Goal: Share content: Share content

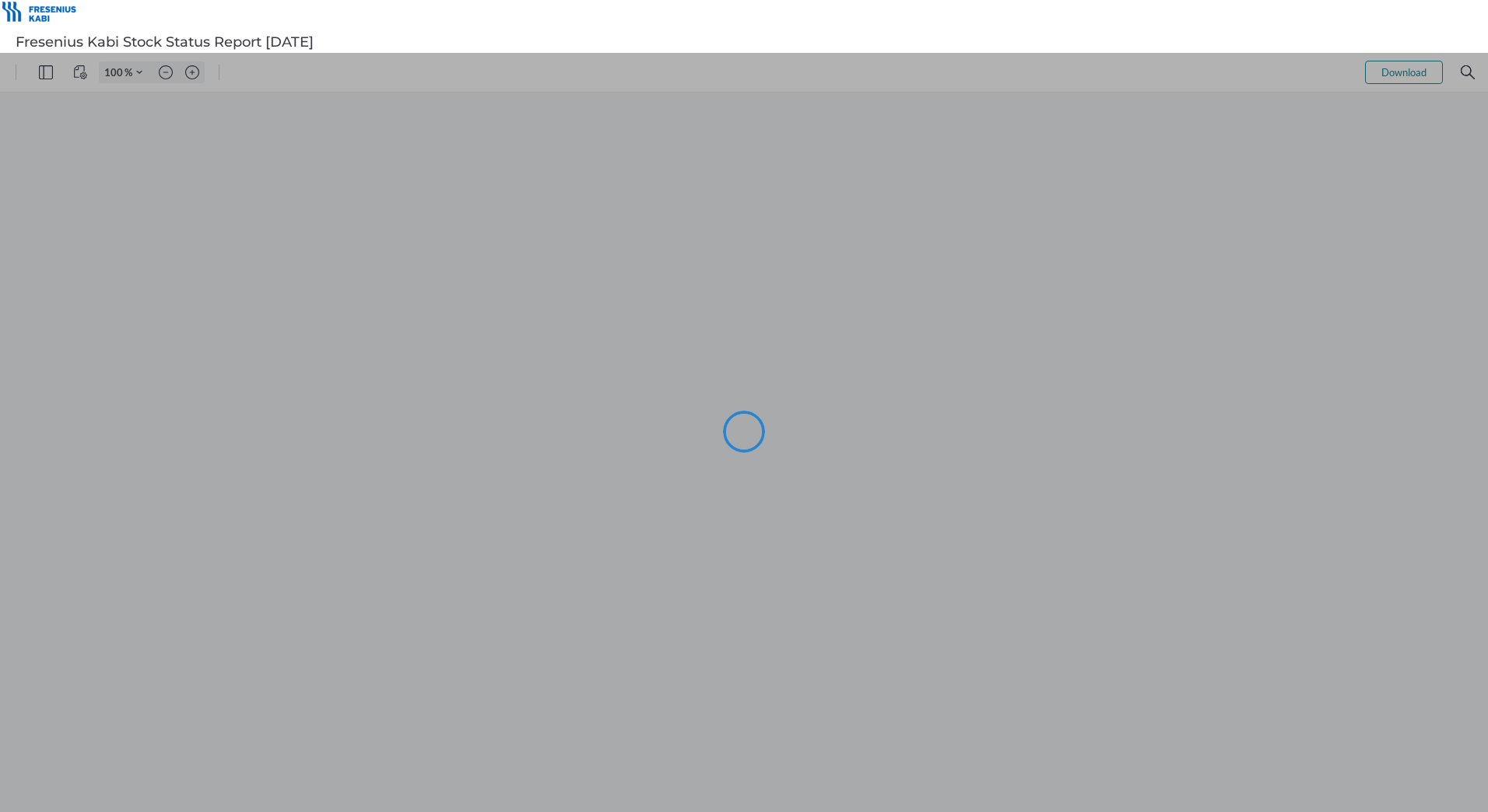
type input "105"
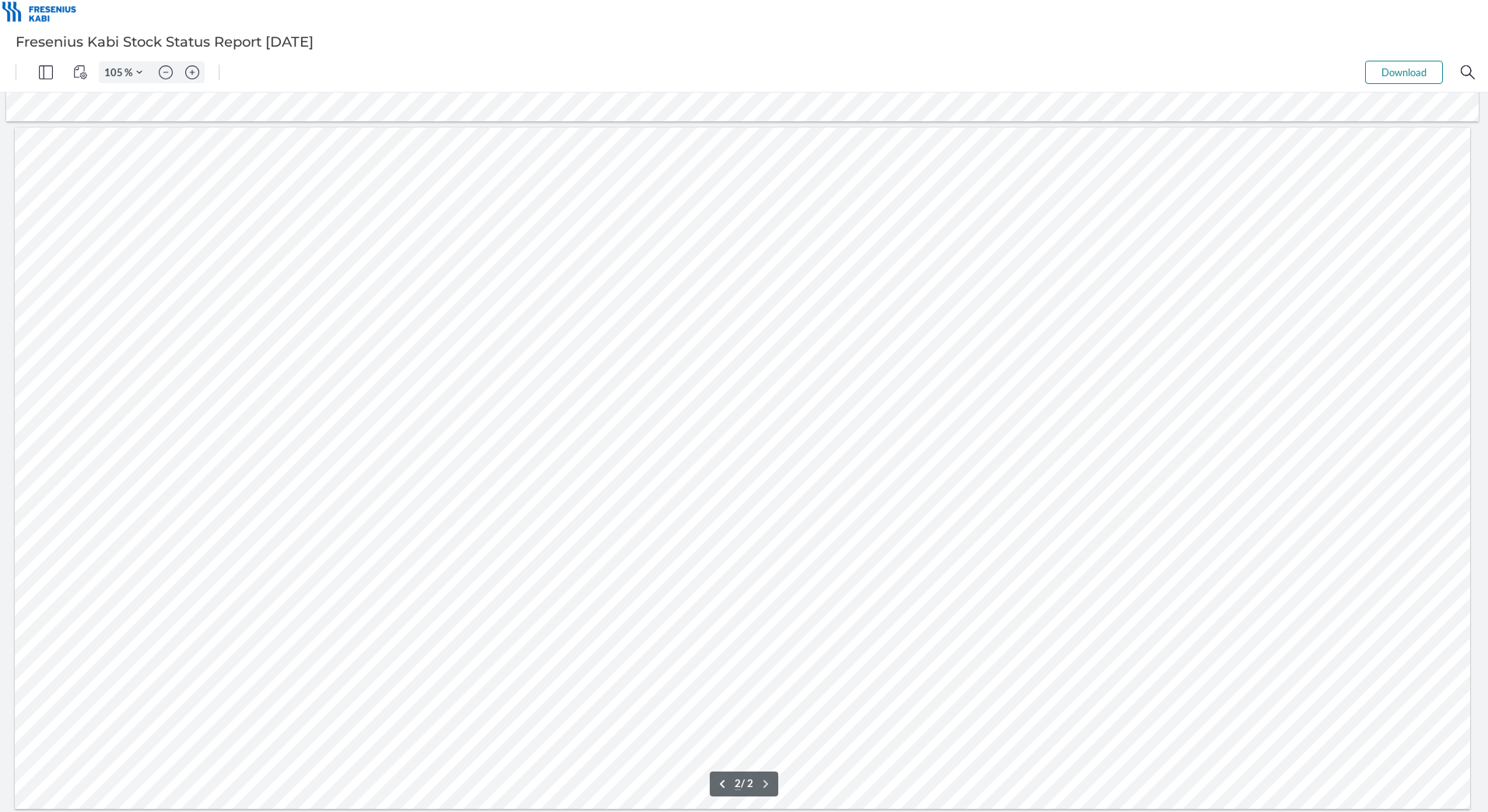
type input "1"
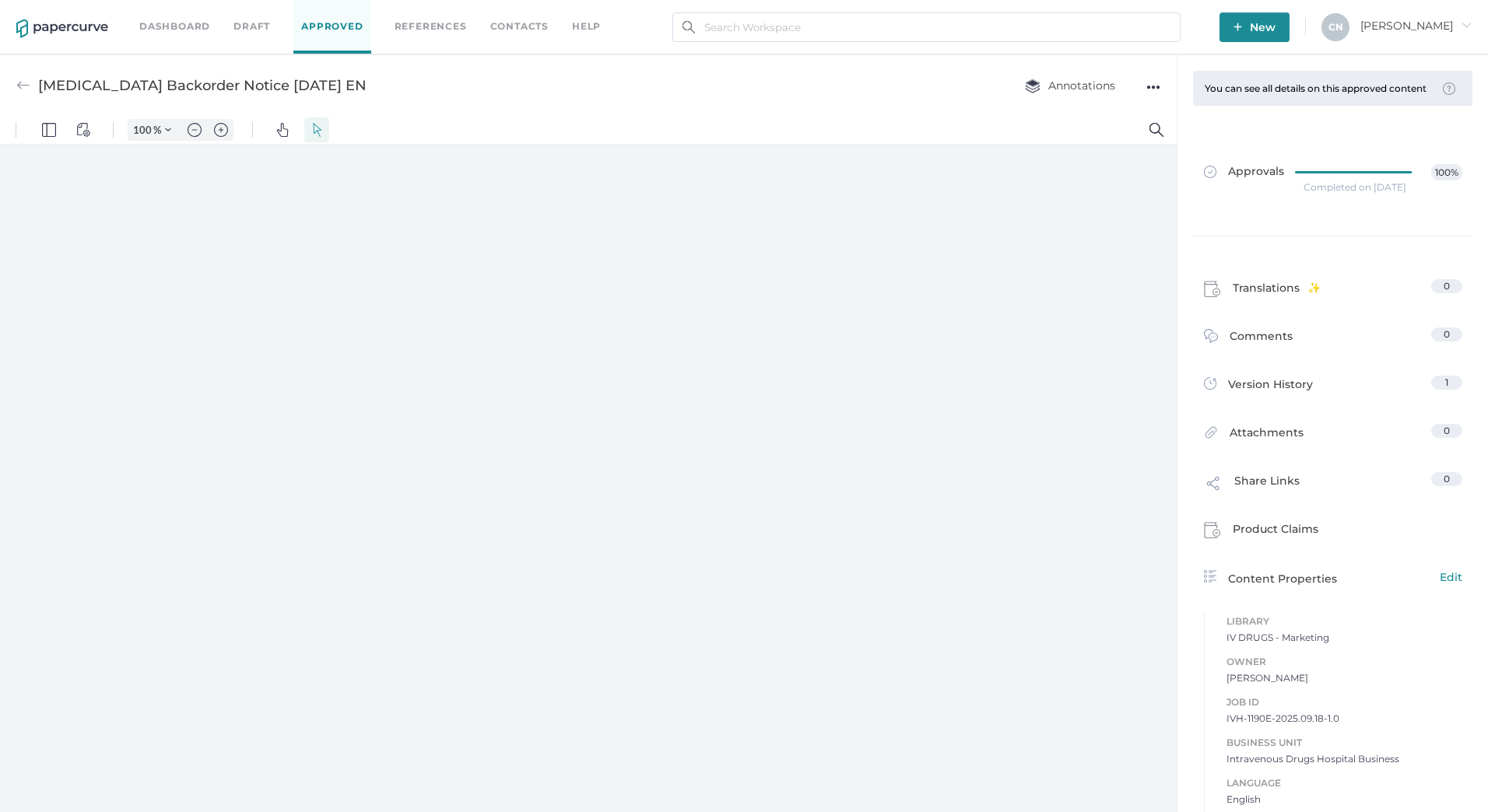
type input "133"
click at [205, 27] on link "Dashboard" at bounding box center [174, 26] width 71 height 17
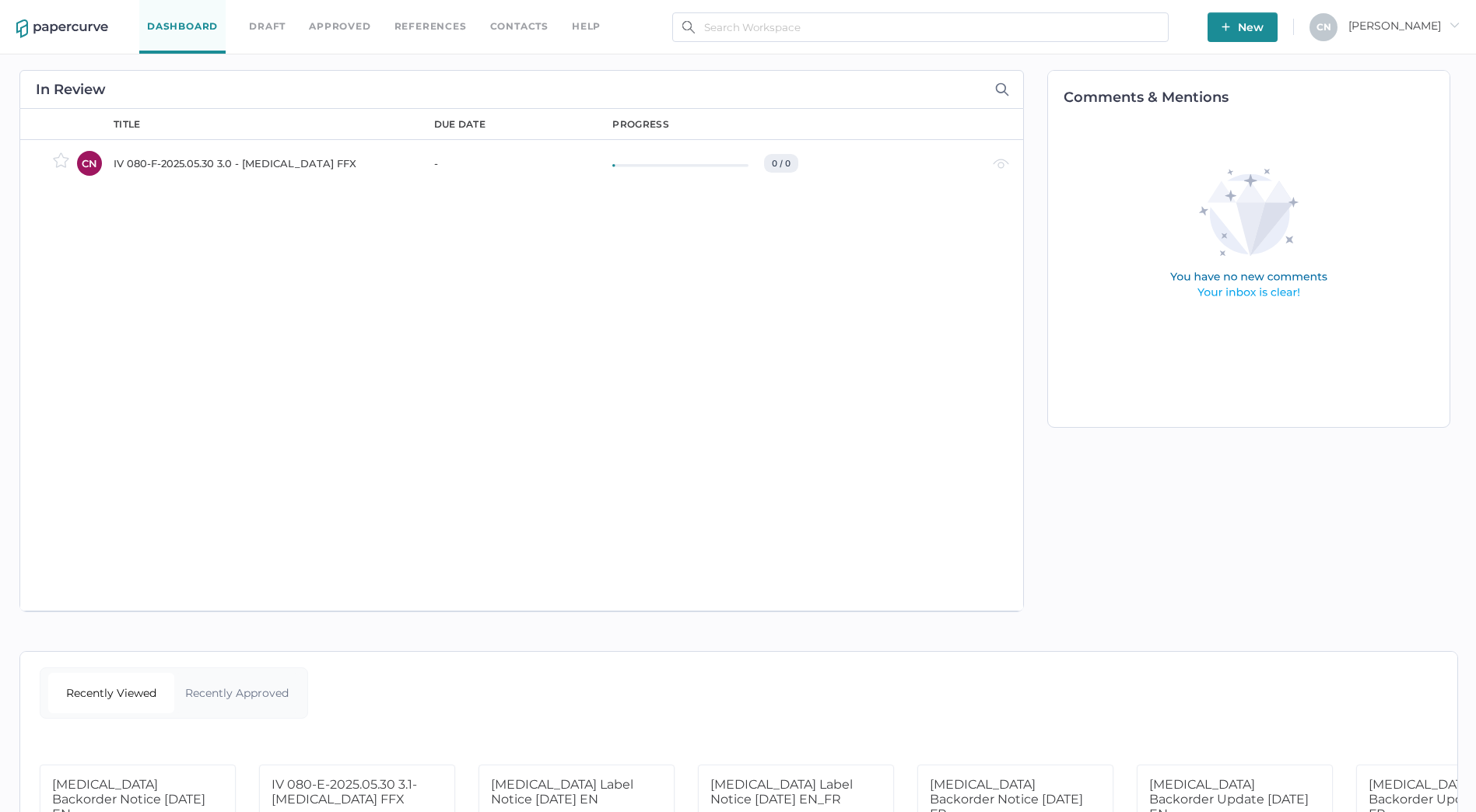
click at [1263, 24] on span "New" at bounding box center [1243, 27] width 42 height 29
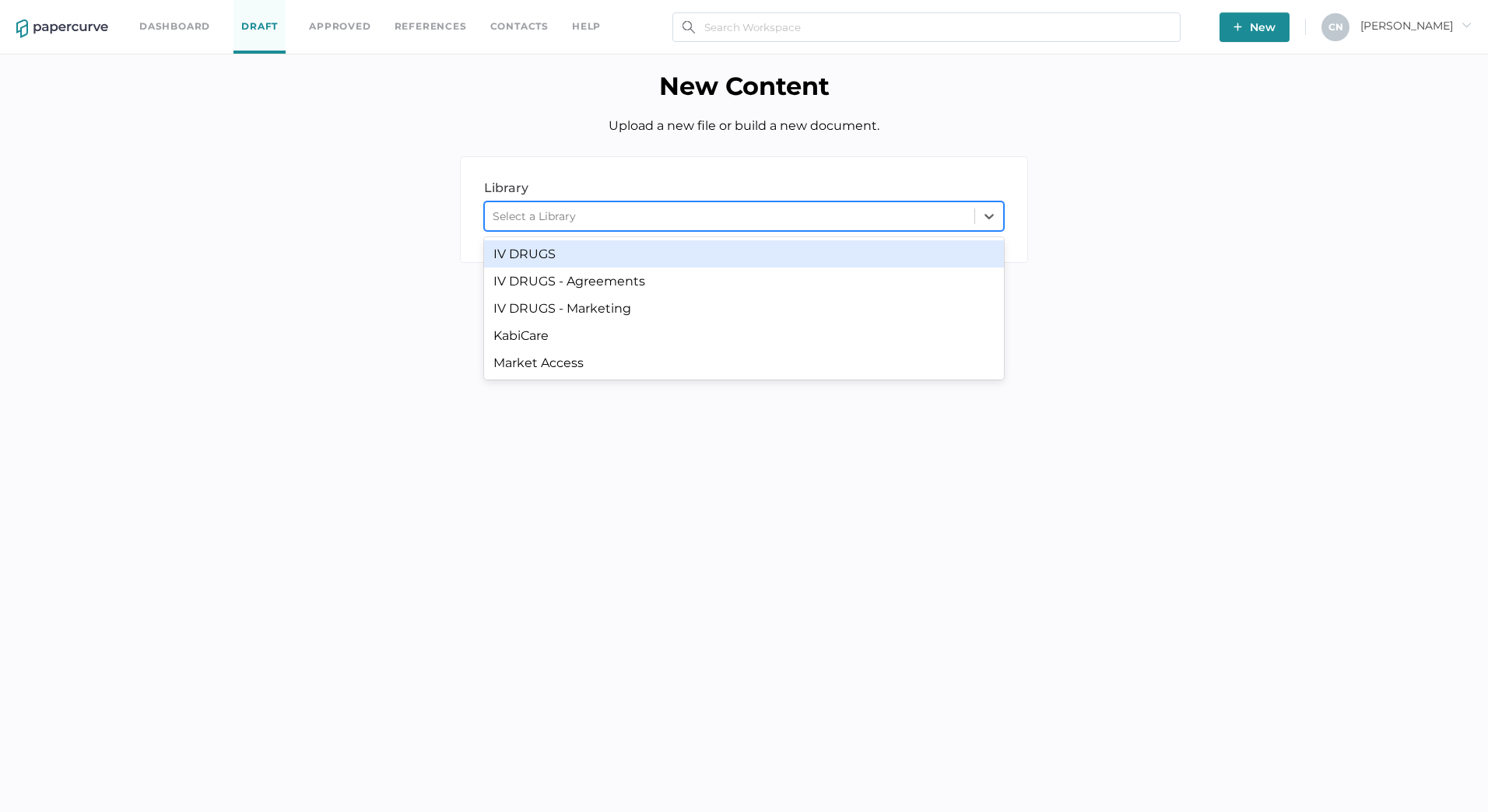
click at [588, 215] on div "Select a Library" at bounding box center [729, 216] width 489 height 24
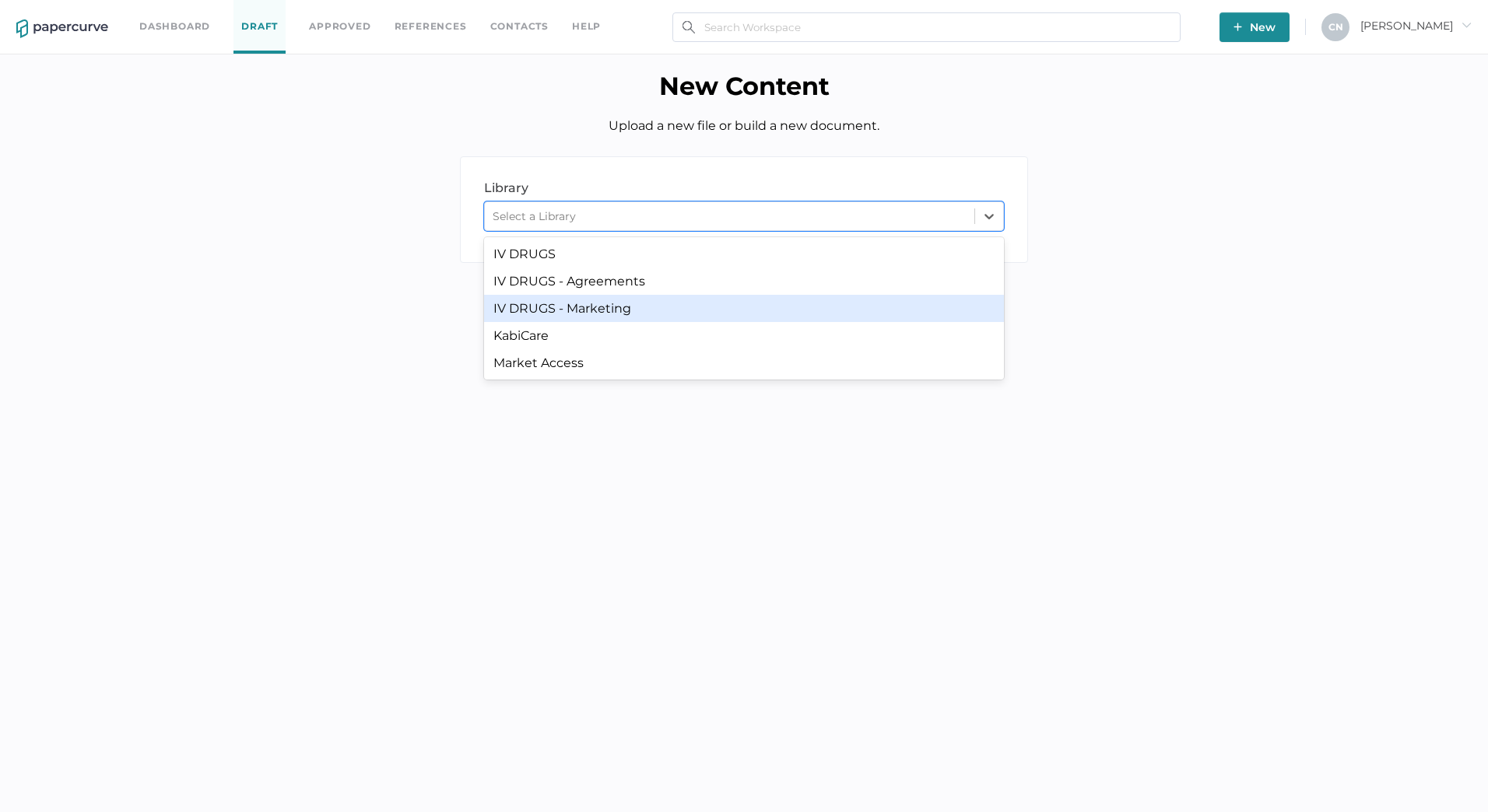
click at [594, 297] on div "IV DRUGS - Marketing" at bounding box center [743, 308] width 520 height 27
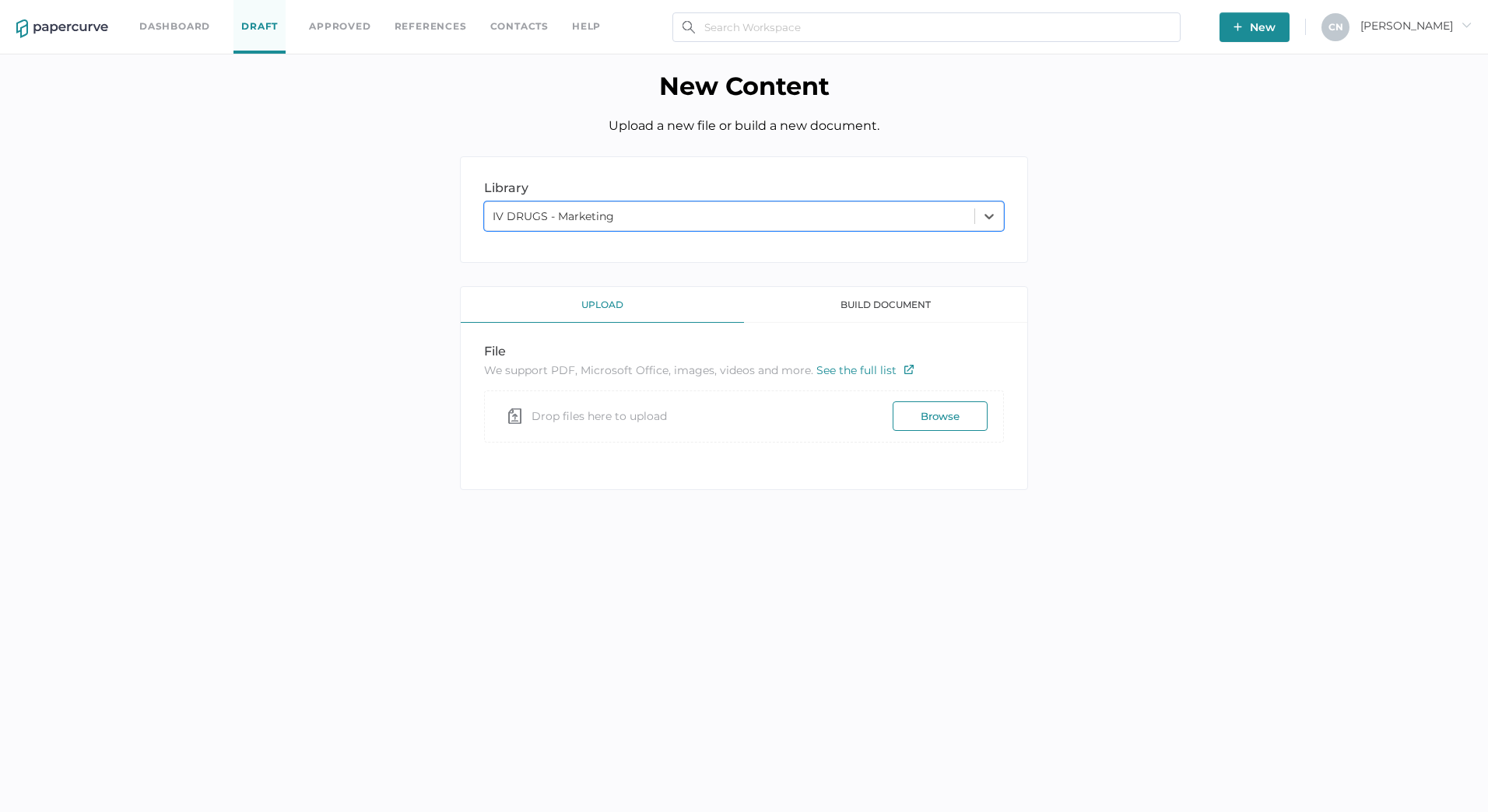
click at [605, 424] on span "Drop files here to upload" at bounding box center [599, 416] width 136 height 35
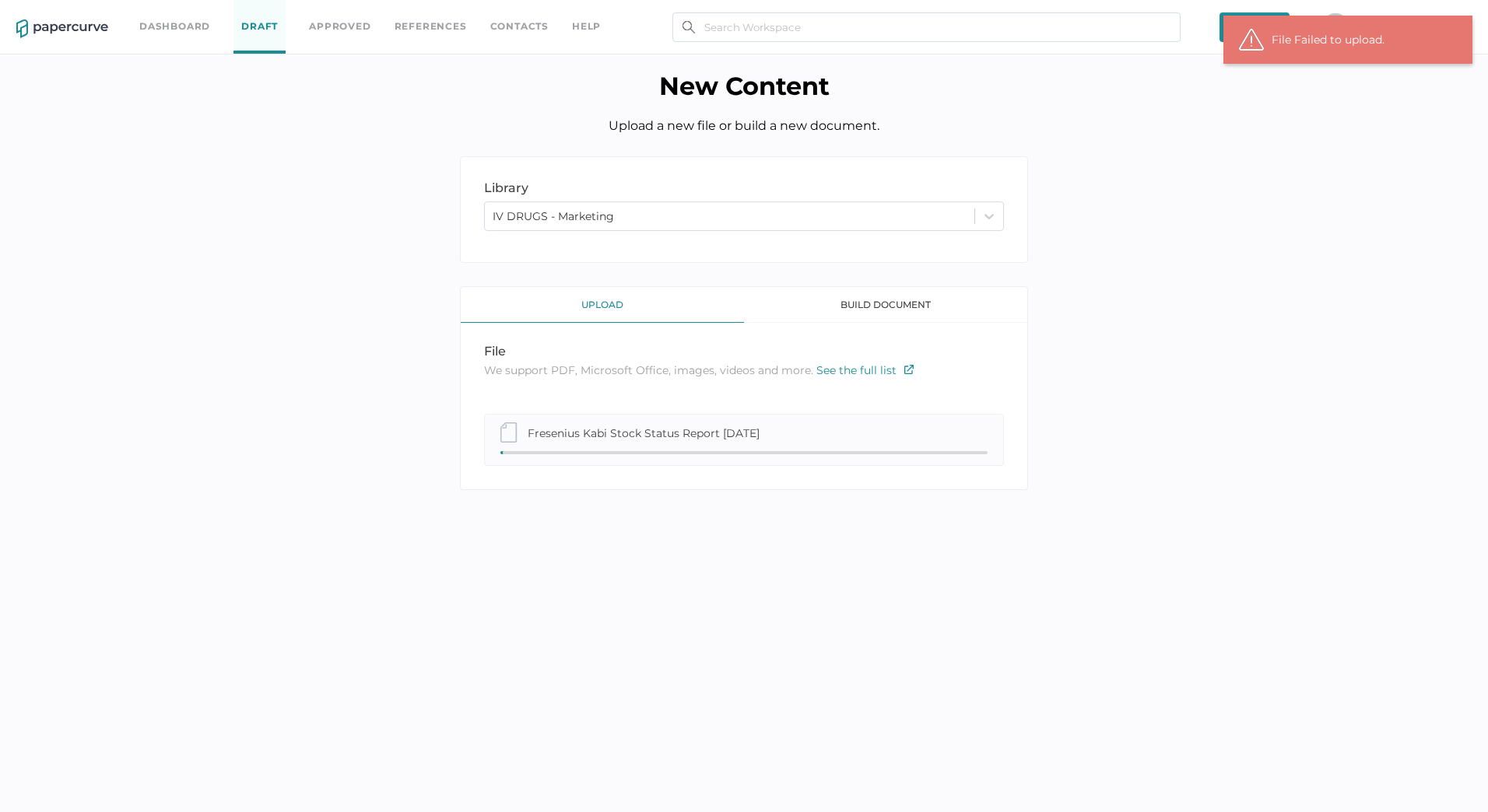
click at [1020, 484] on div "upload build document file We support PDF, Microsoft Office, images, videos and…" at bounding box center [744, 388] width 568 height 204
click at [1000, 380] on div "file We support PDF, Microsoft Office, images, videos and more. See the full li…" at bounding box center [744, 373] width 567 height 59
click at [846, 406] on div "upload build document file We support PDF, Microsoft Office, images, videos and…" at bounding box center [744, 388] width 568 height 204
click at [846, 420] on div "Fresenius Kabi Stock Status Report 09.18.2025" at bounding box center [743, 440] width 520 height 52
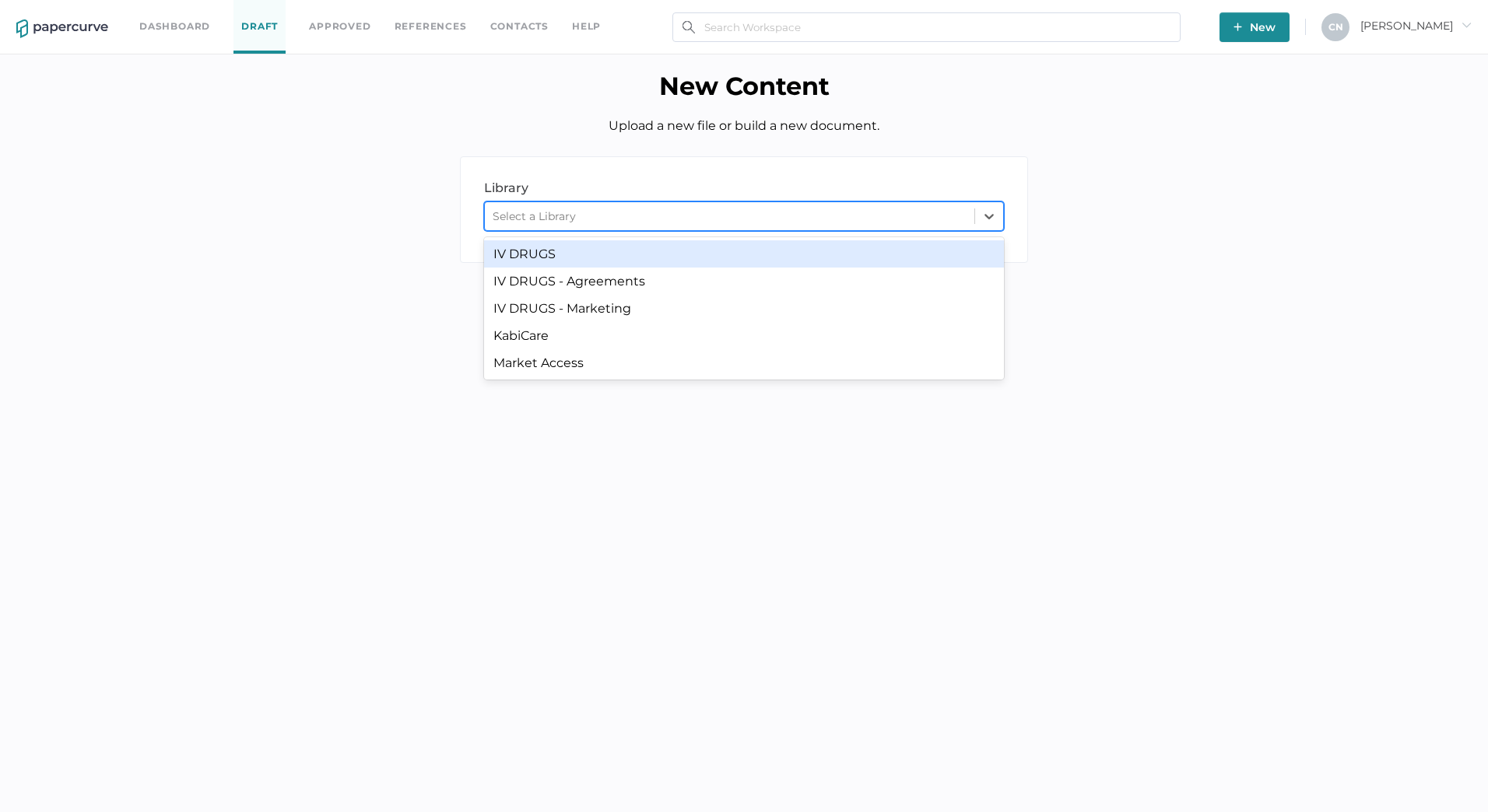
click at [879, 227] on div "Select a Library" at bounding box center [729, 216] width 489 height 24
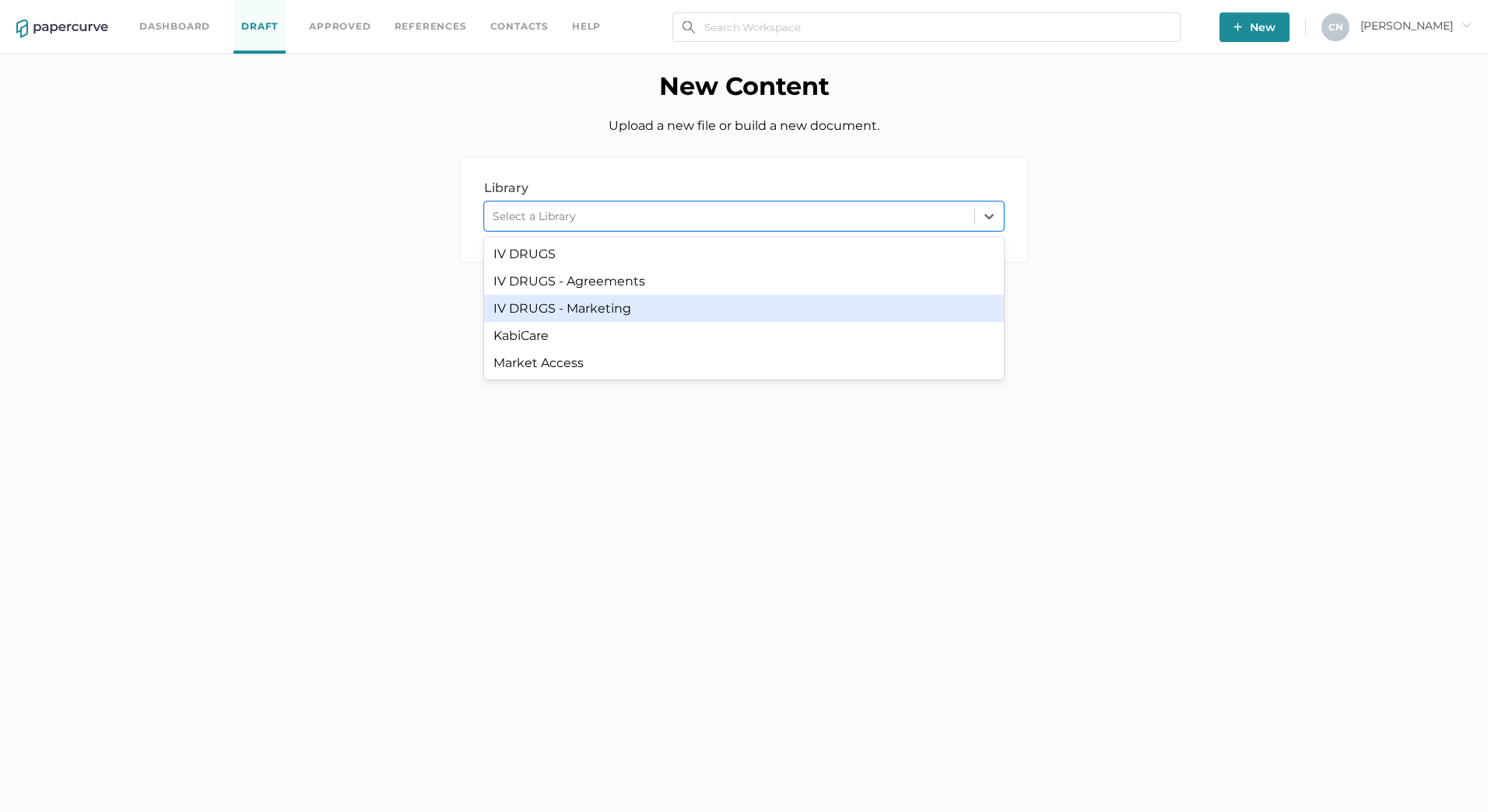
click at [748, 303] on div "IV DRUGS - Marketing" at bounding box center [743, 308] width 520 height 27
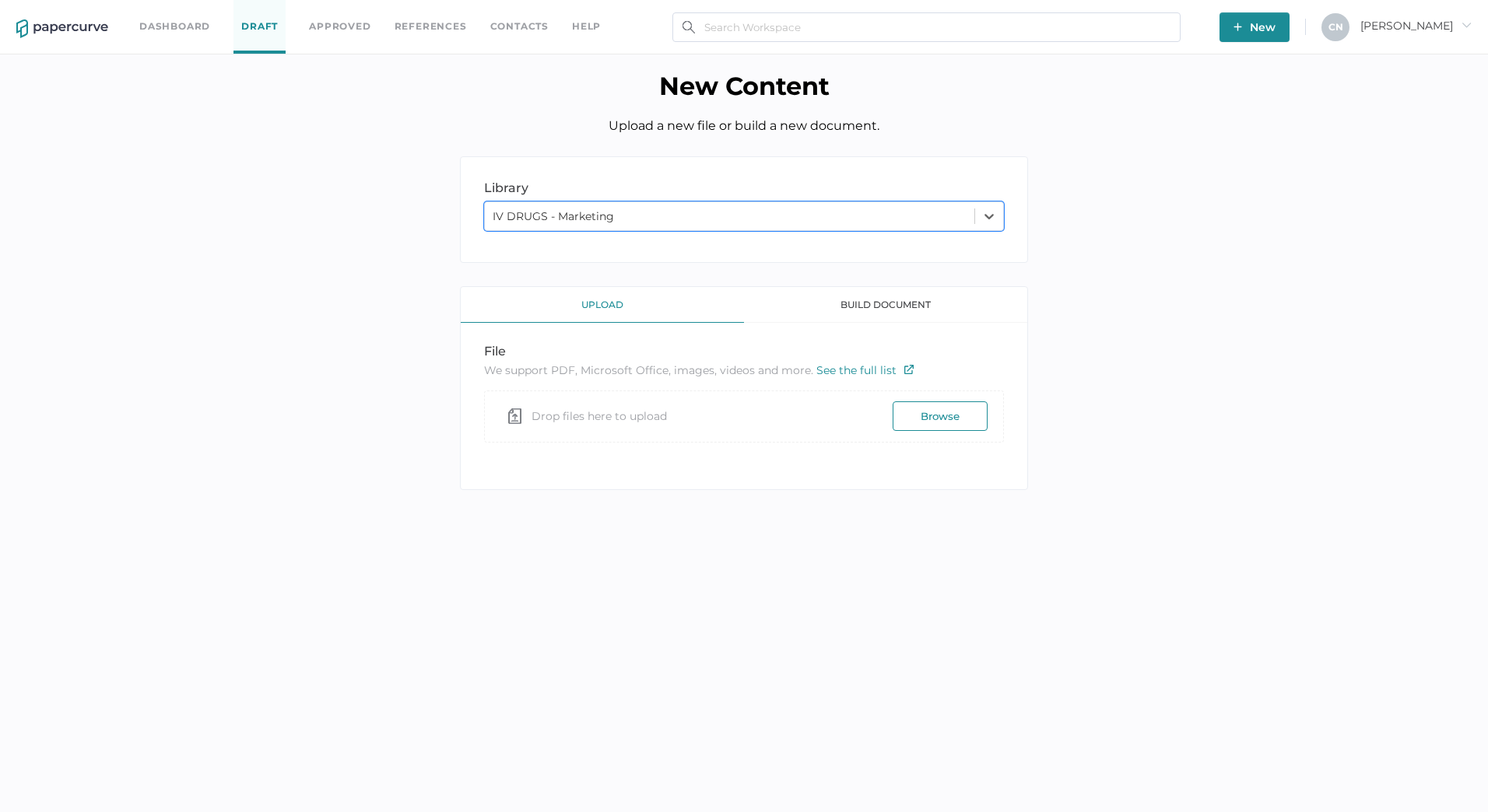
click at [961, 420] on button "Browse" at bounding box center [940, 416] width 95 height 29
click at [573, 407] on span "Drop files here to upload" at bounding box center [599, 416] width 136 height 35
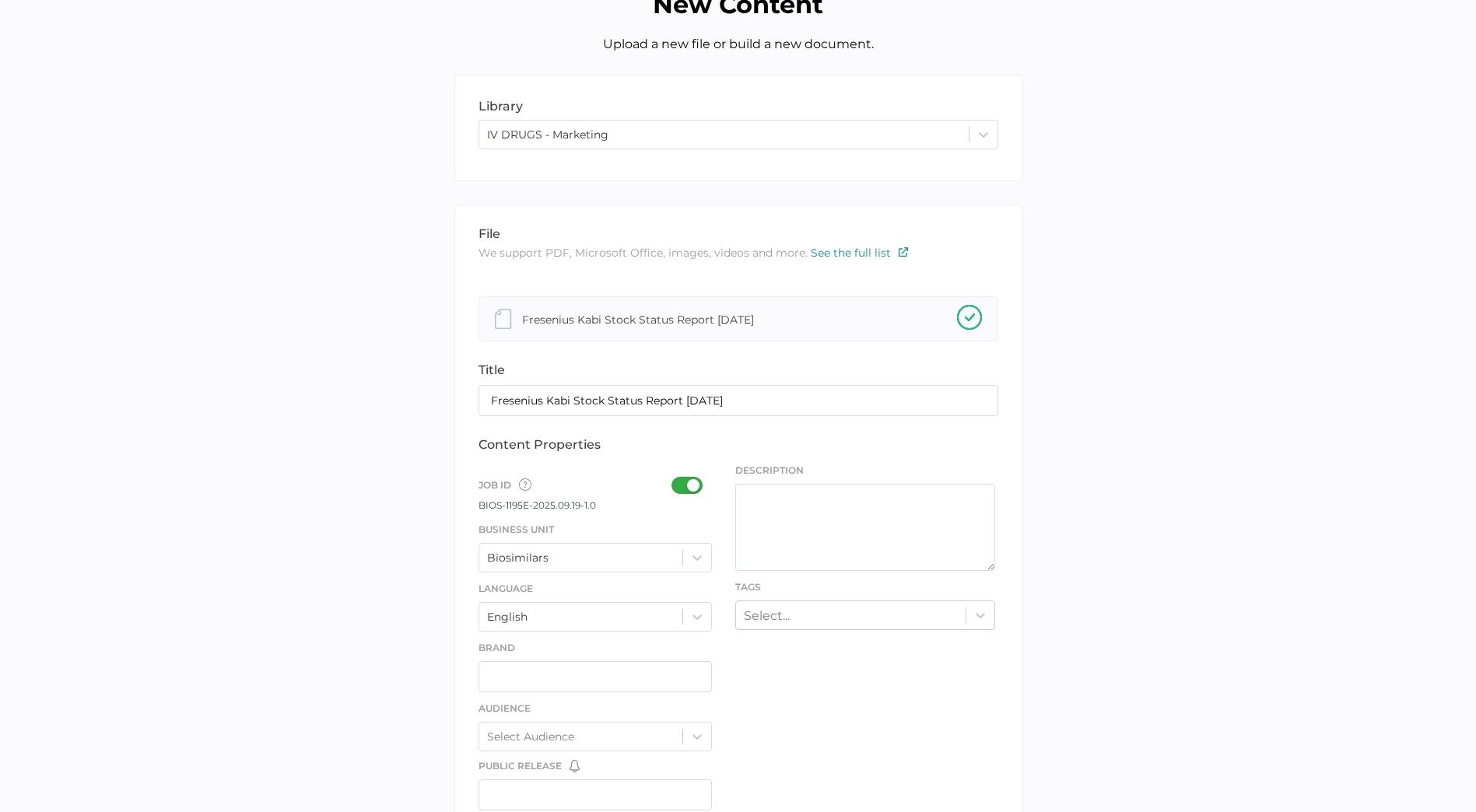
scroll to position [311, 0]
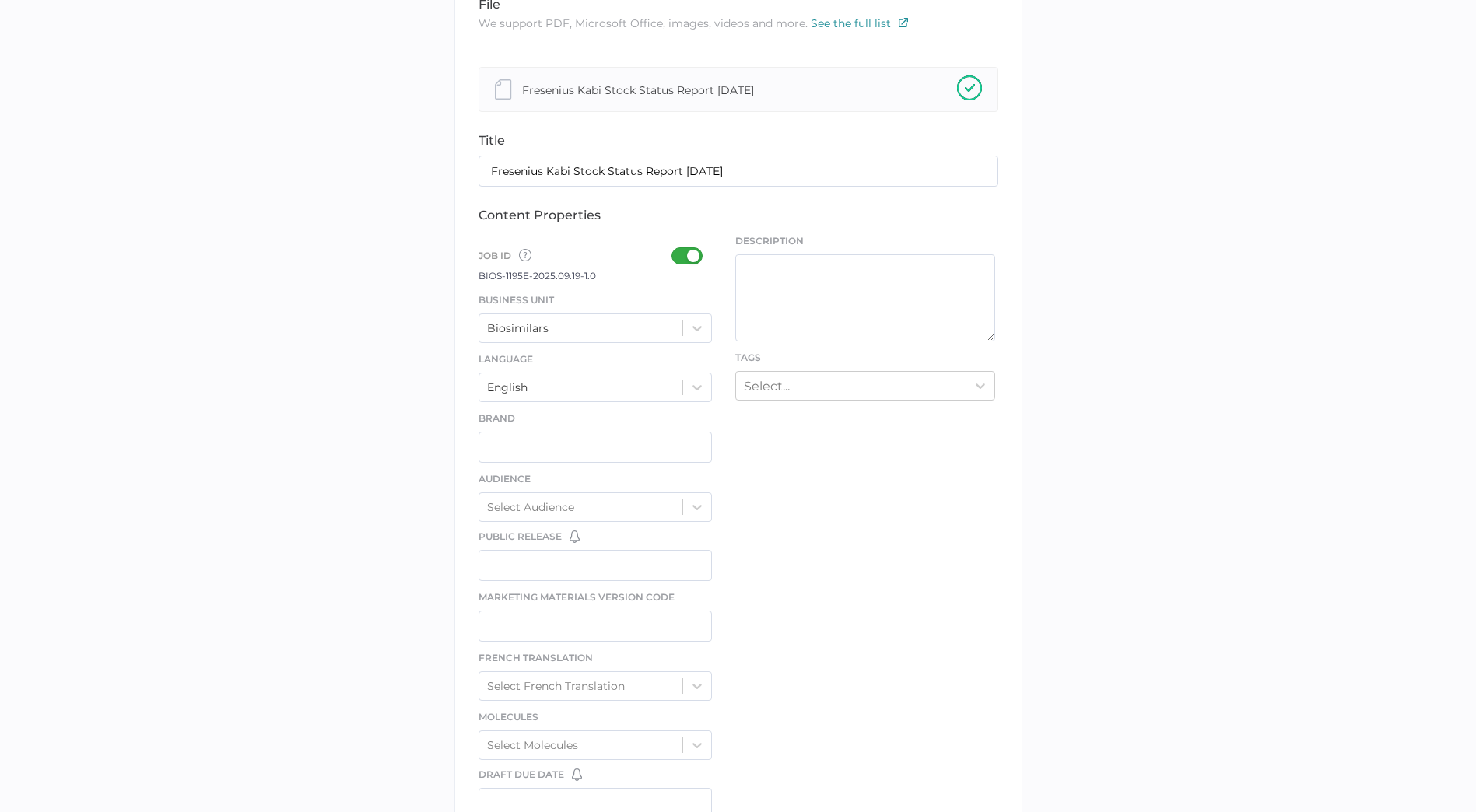
click at [591, 317] on div "Business Unit Biosimilars" at bounding box center [596, 317] width 234 height 51
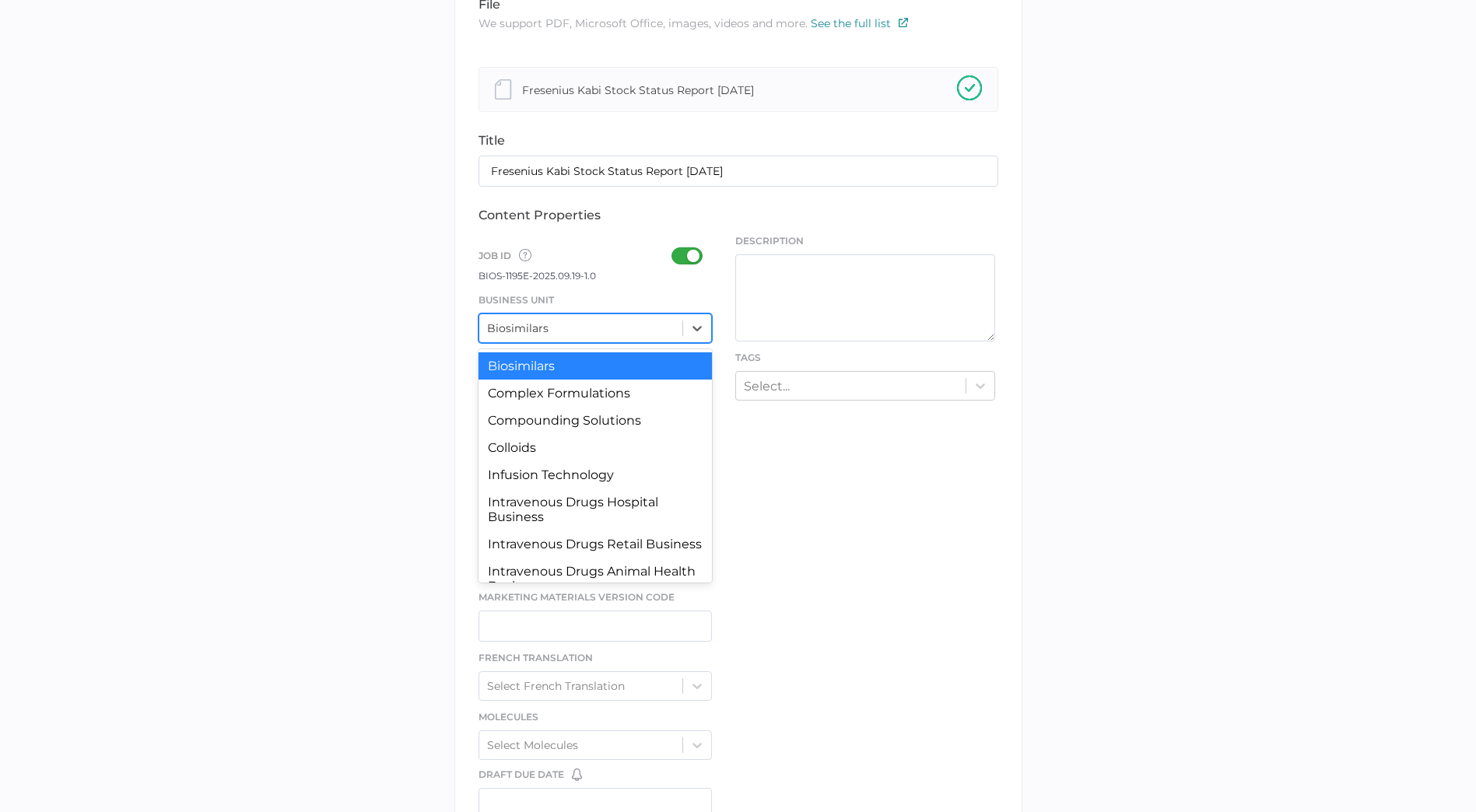
click at [595, 335] on div "Biosimilars" at bounding box center [581, 328] width 204 height 24
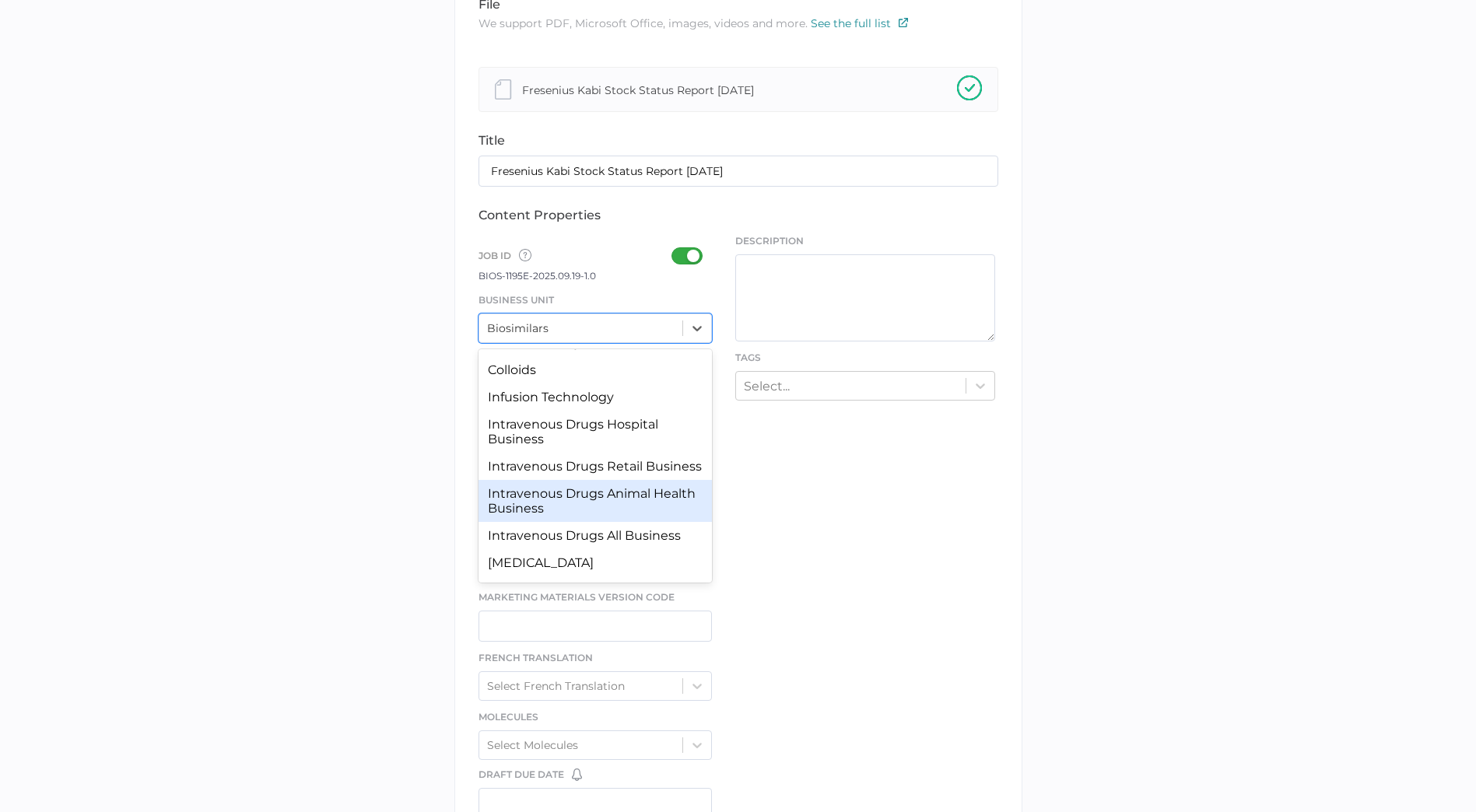
scroll to position [144, 0]
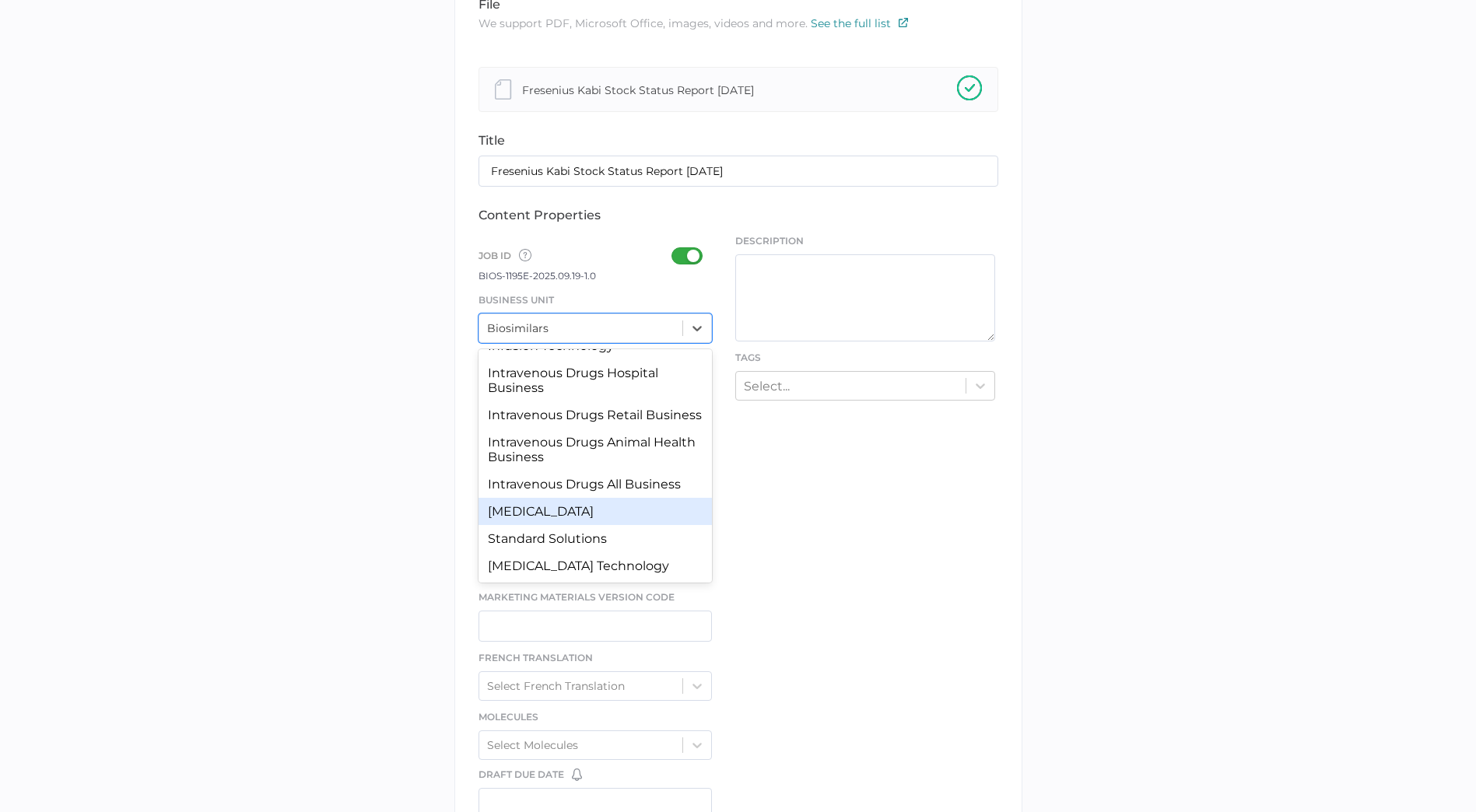
click at [614, 487] on div "Intravenous Drugs All Business" at bounding box center [596, 484] width 234 height 27
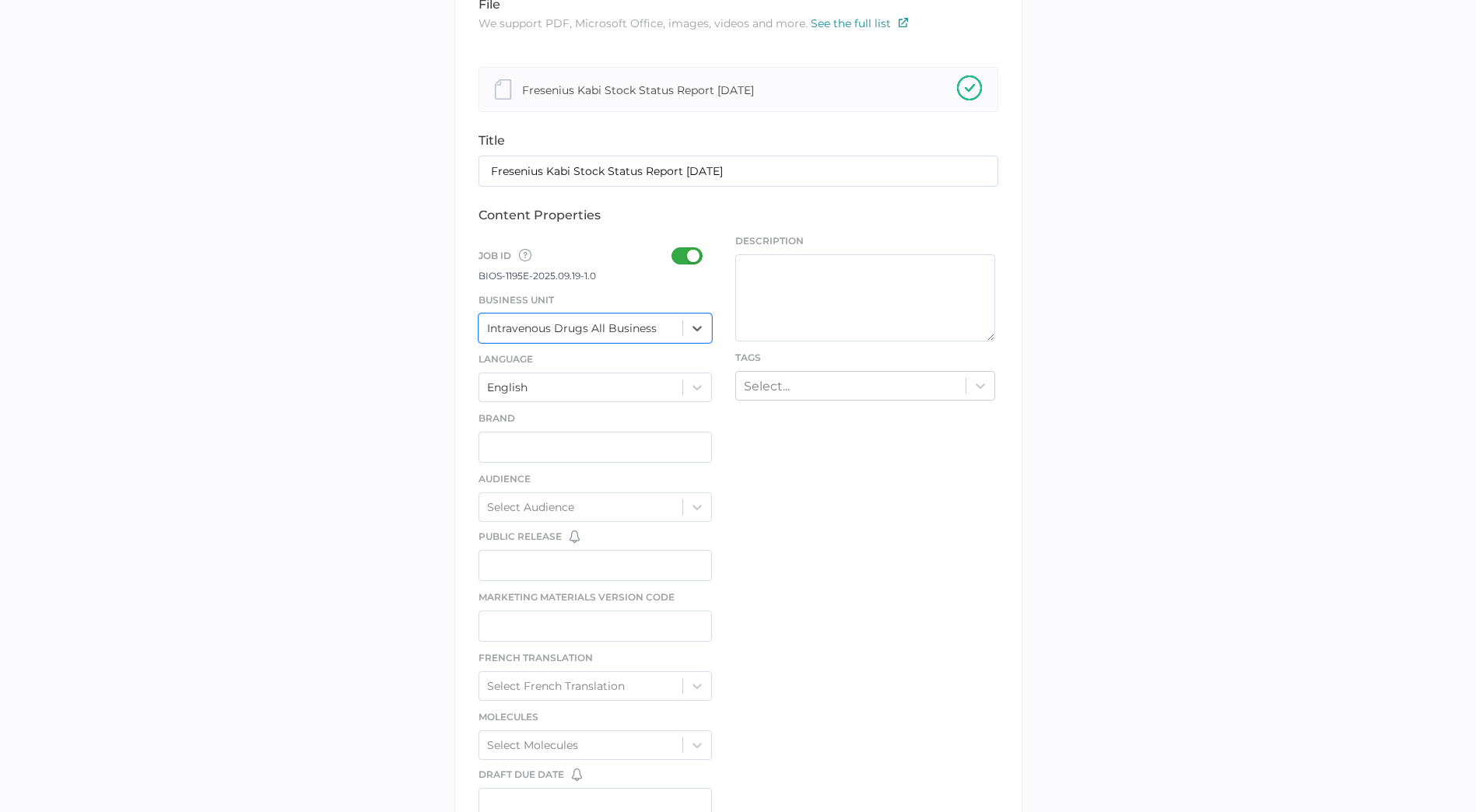
click at [689, 254] on div at bounding box center [692, 255] width 41 height 17
click at [675, 250] on input "checkbox" at bounding box center [675, 250] width 0 height 0
click at [685, 254] on div at bounding box center [692, 255] width 41 height 17
click at [675, 250] on input "checkbox" at bounding box center [675, 250] width 0 height 0
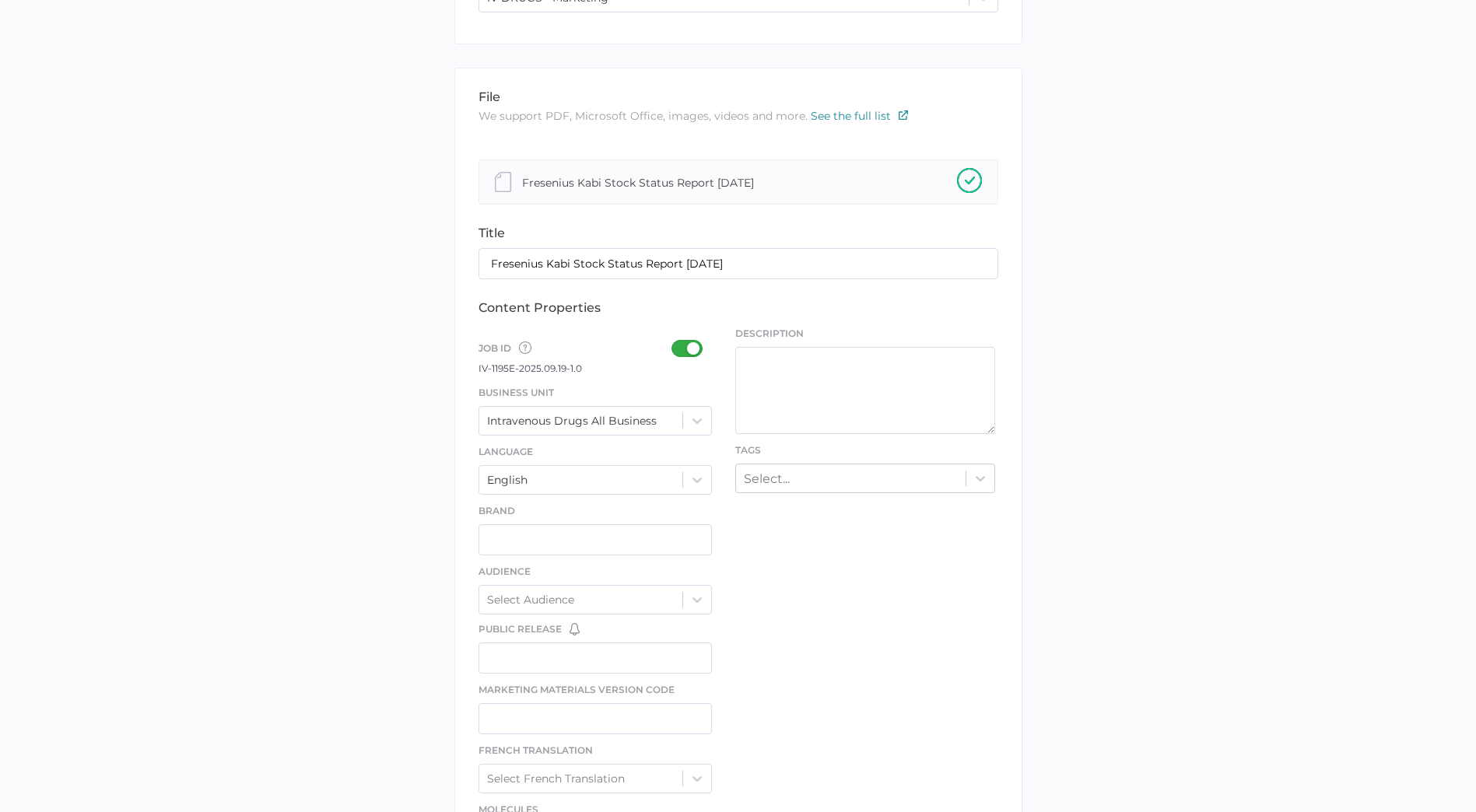
scroll to position [233, 0]
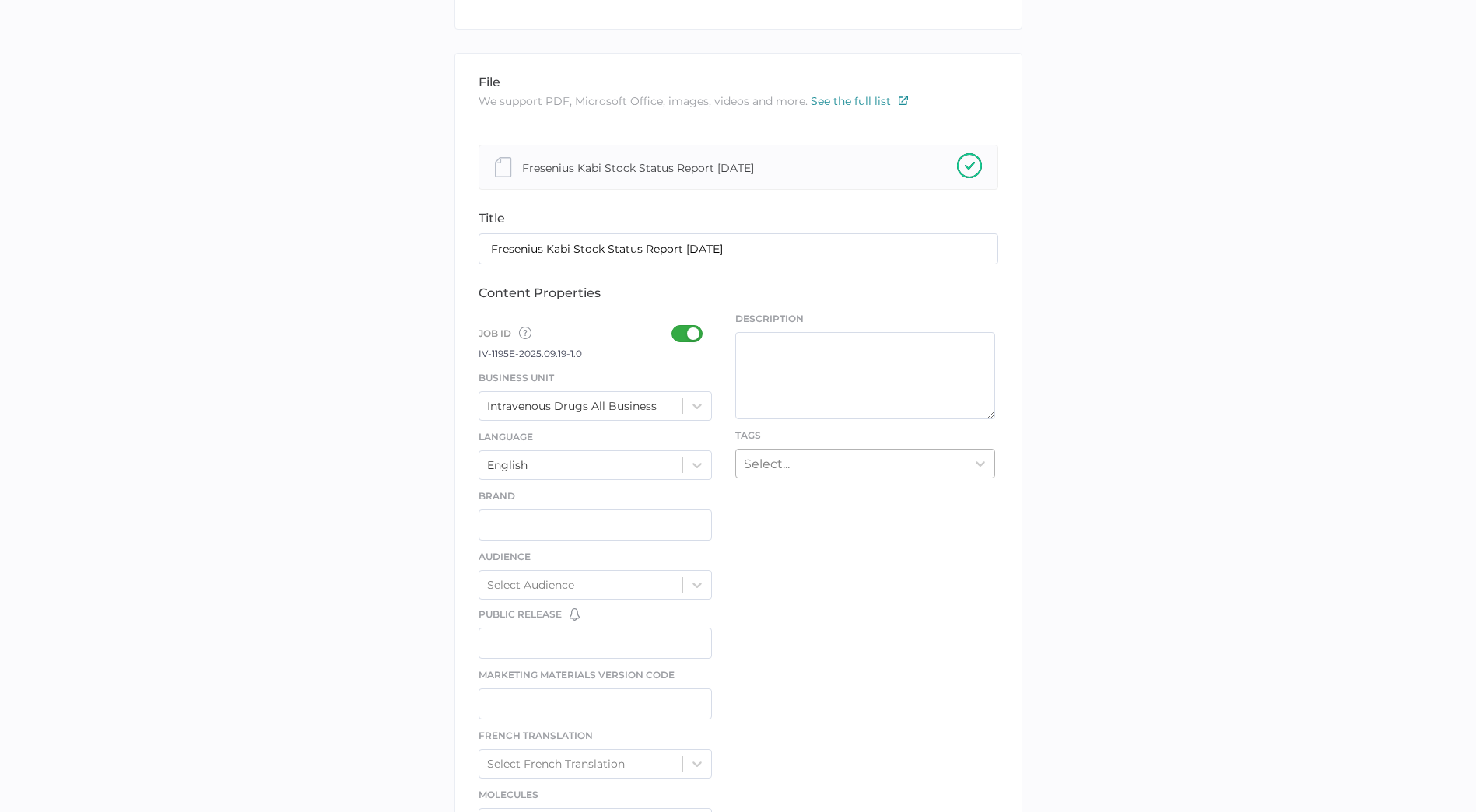
click at [850, 457] on div "Select..." at bounding box center [850, 463] width 229 height 24
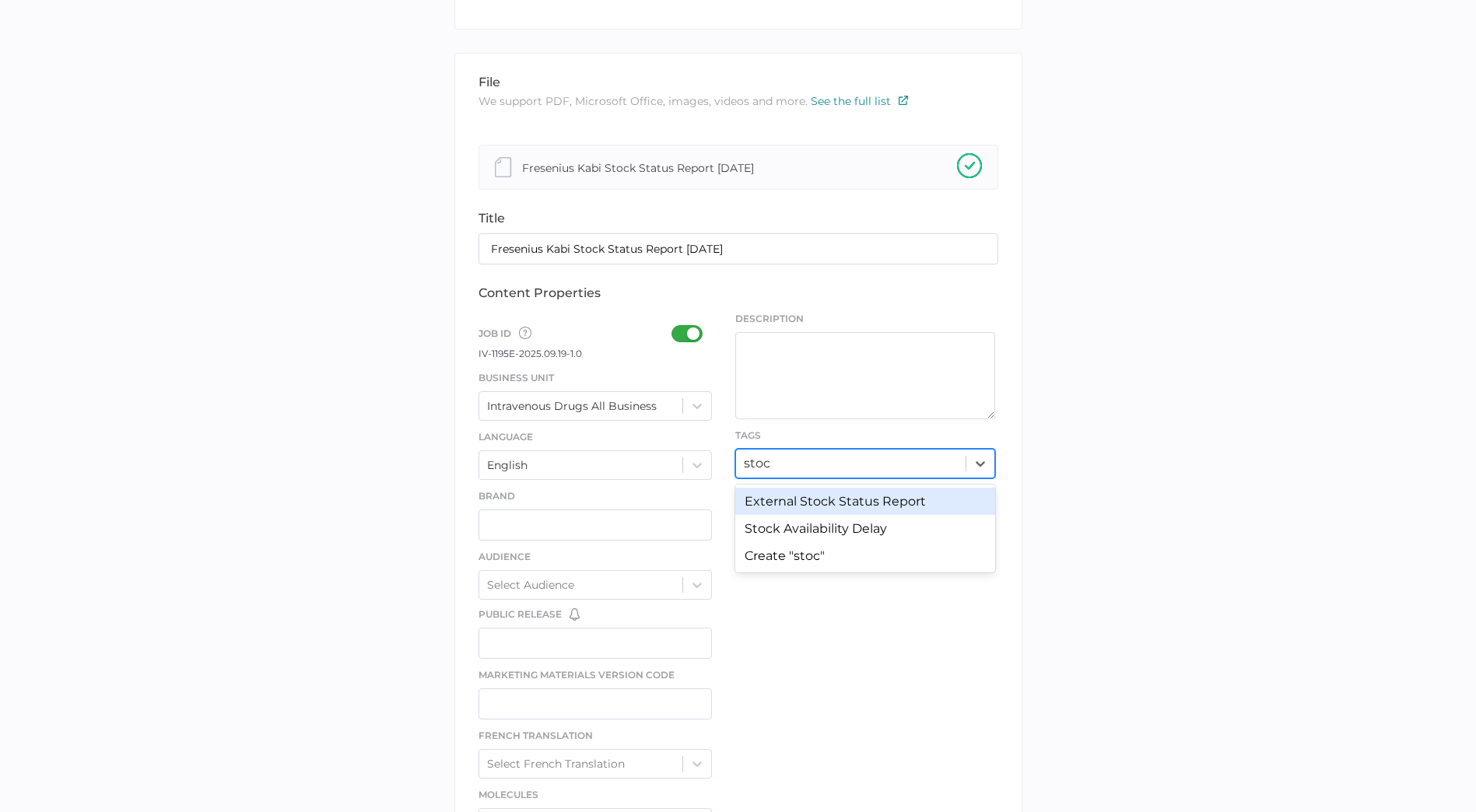
type input "stock"
click at [857, 500] on div "External Stock Status Report" at bounding box center [865, 501] width 260 height 27
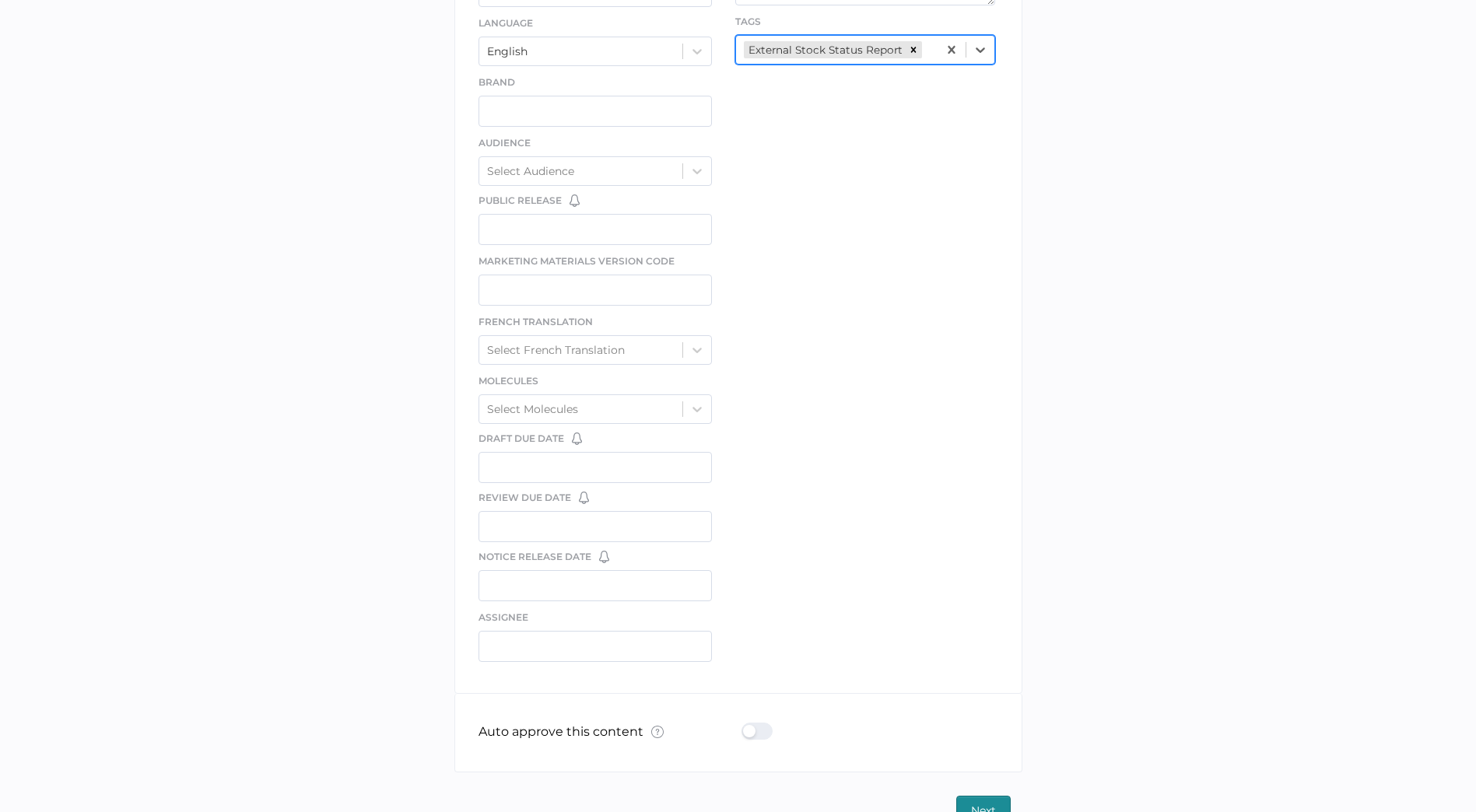
scroll to position [688, 0]
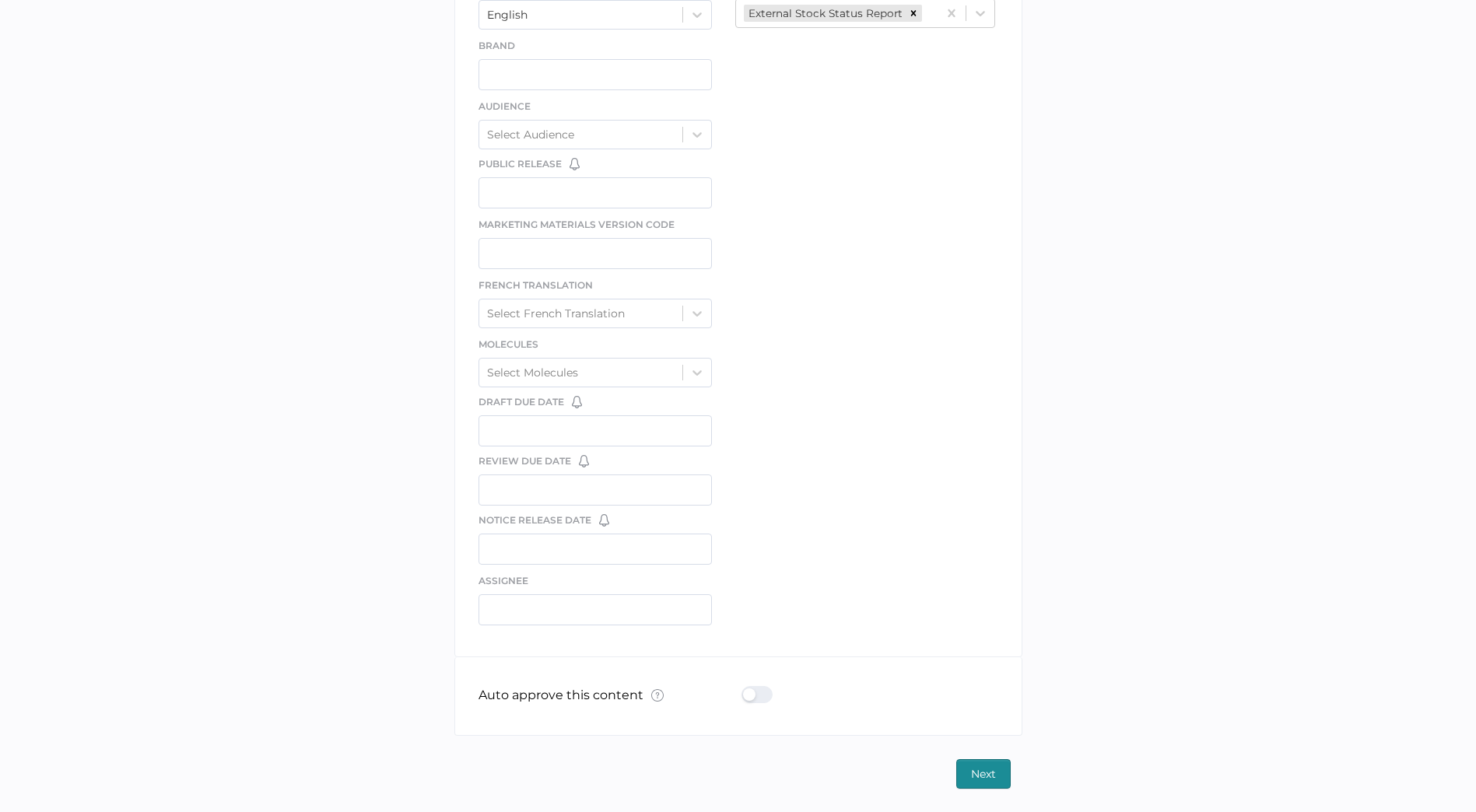
click at [756, 686] on div at bounding box center [762, 694] width 41 height 17
click at [745, 688] on input "checkbox" at bounding box center [745, 688] width 0 height 0
click at [992, 775] on span "Next" at bounding box center [983, 774] width 25 height 28
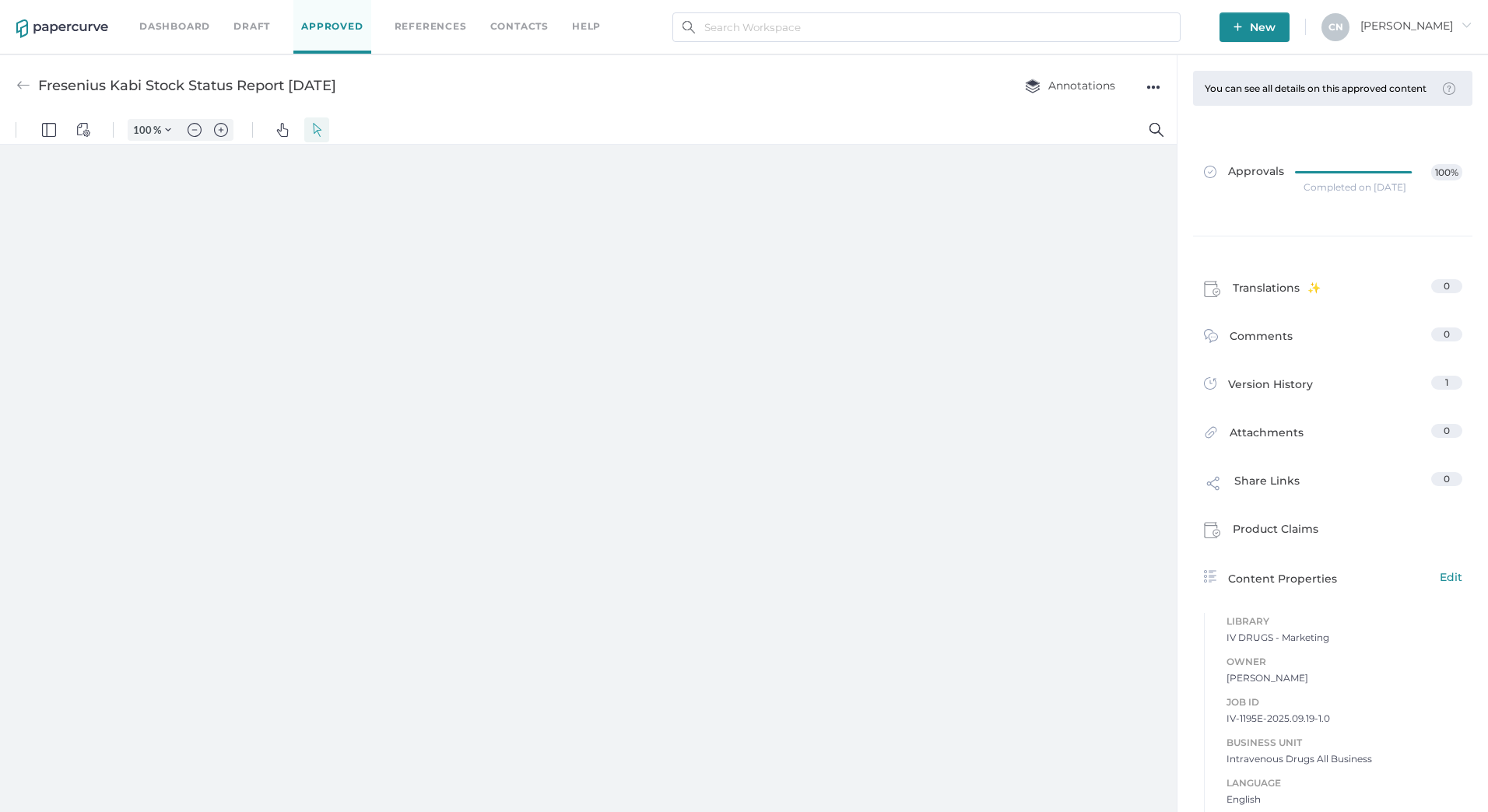
type input "133"
click at [612, 792] on button ".cls-1{fill:#abb0c4;} icon - chevron - right" at bounding box center [610, 791] width 19 height 19
drag, startPoint x: 868, startPoint y: 810, endPoint x: 1086, endPoint y: 797, distance: 218.4
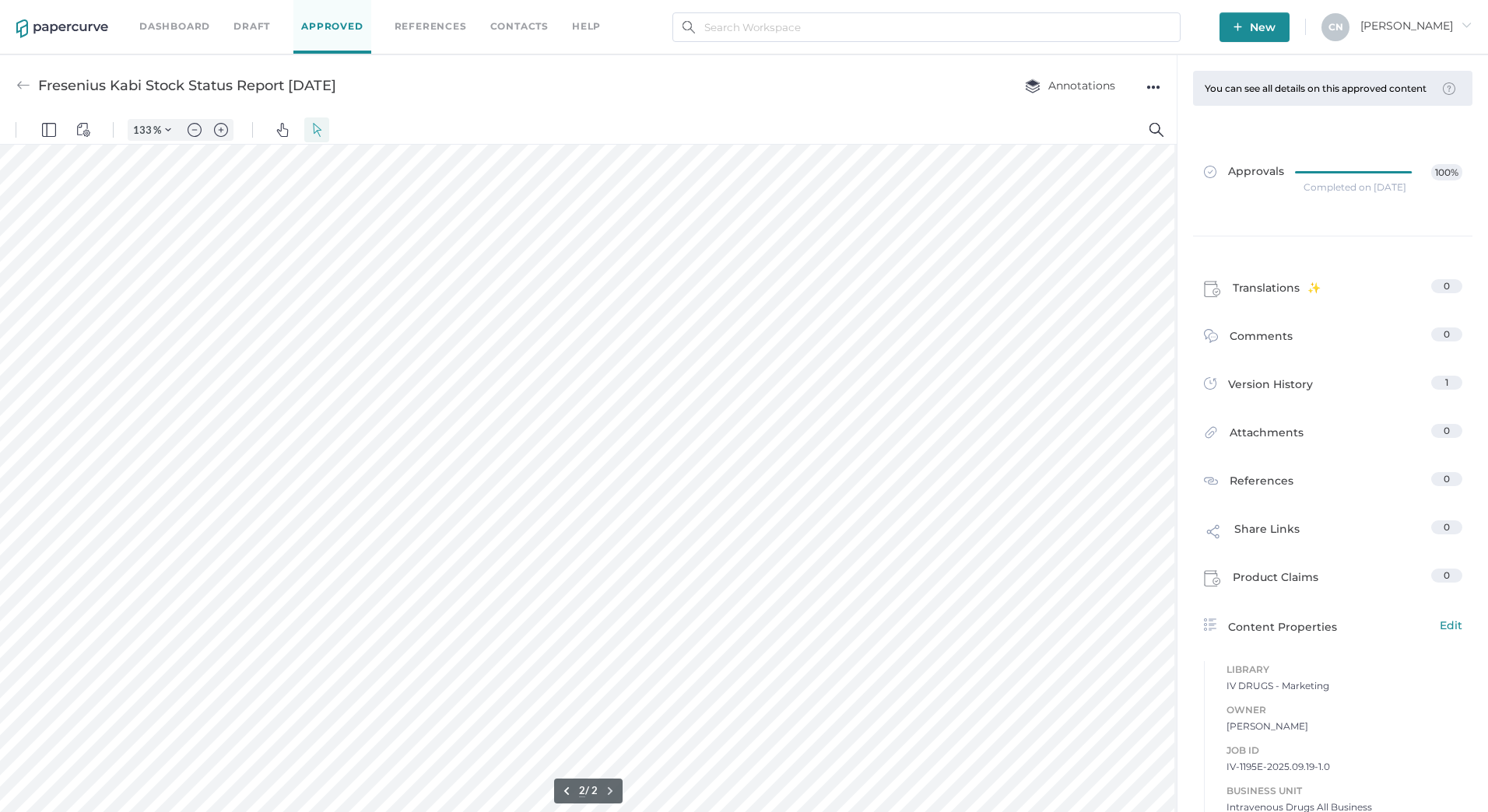
type input "2"
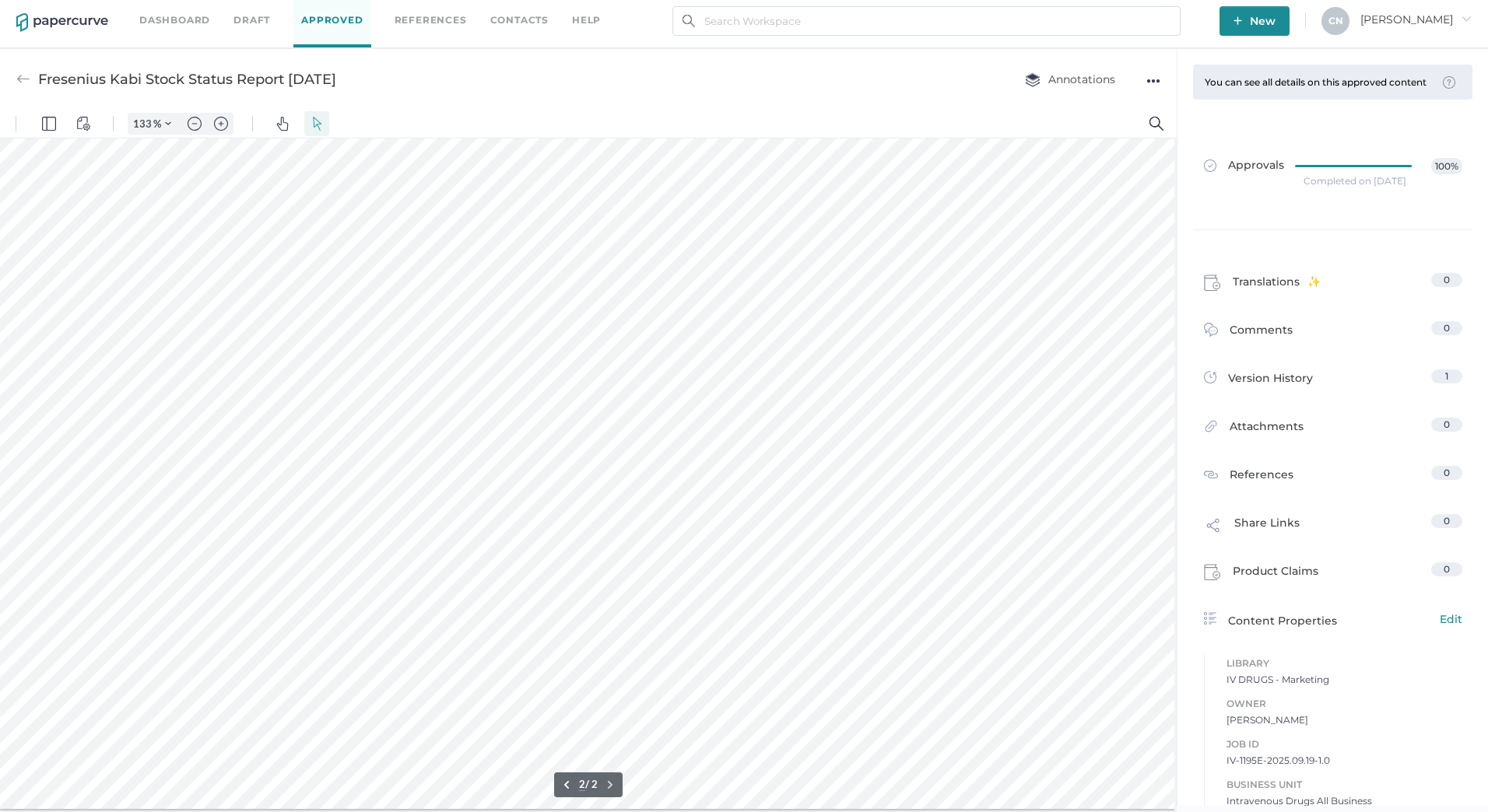
scroll to position [7, 0]
click at [1159, 69] on div "●●●" at bounding box center [1153, 80] width 14 height 22
click at [839, 103] on div "Fresenius Kabi Stock Status Report 09.18.2025 Annotations ●●● Download Delete" at bounding box center [588, 78] width 1177 height 62
click at [703, 266] on div at bounding box center [920, 357] width 1841 height 901
click at [703, 266] on div at bounding box center [920, 357] width 1841 height 901
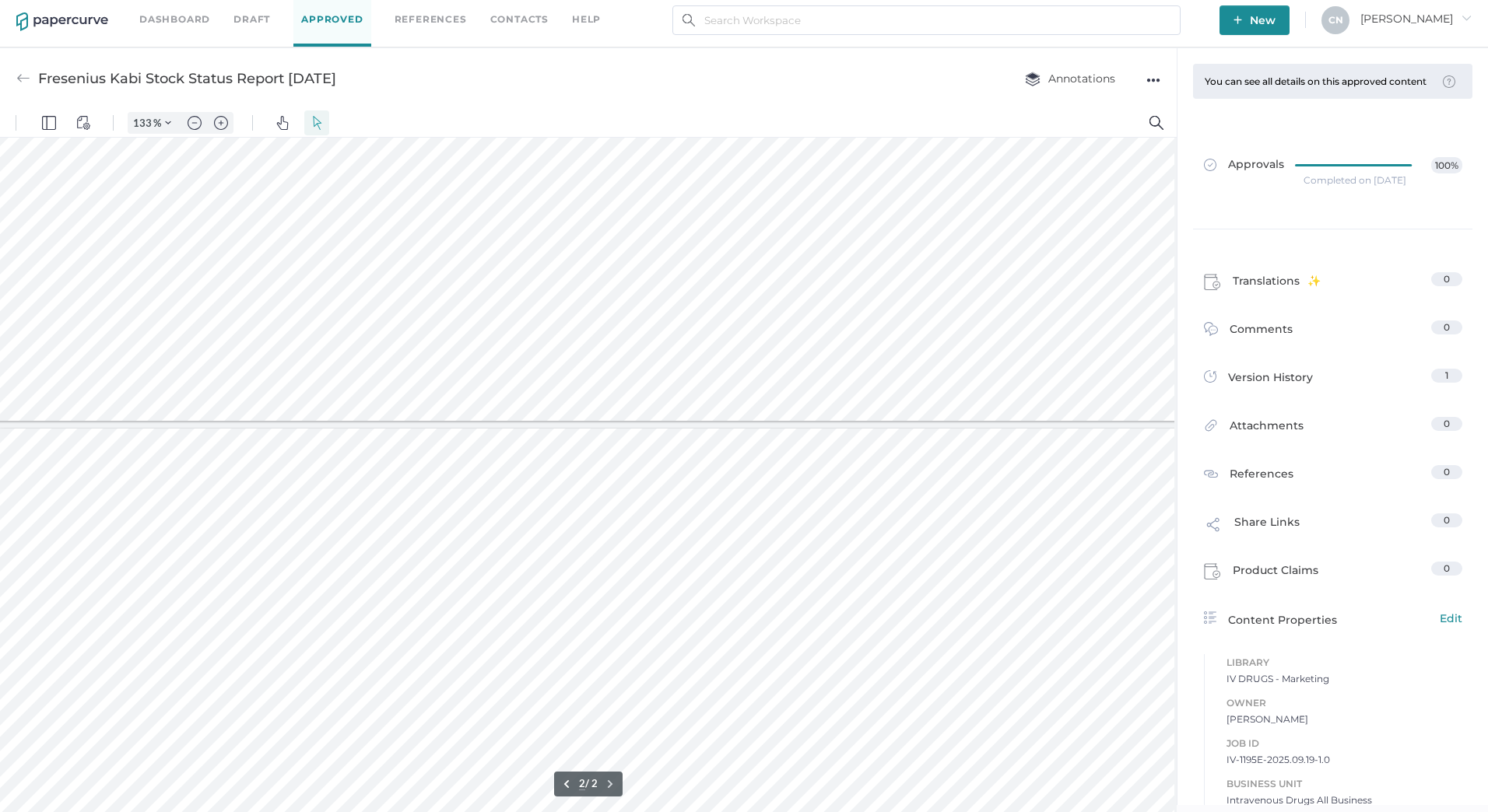
scroll to position [572, 15]
click at [712, 263] on div at bounding box center [920, 3] width 1863 height 869
click at [1273, 536] on span "Share Links" at bounding box center [1267, 527] width 65 height 26
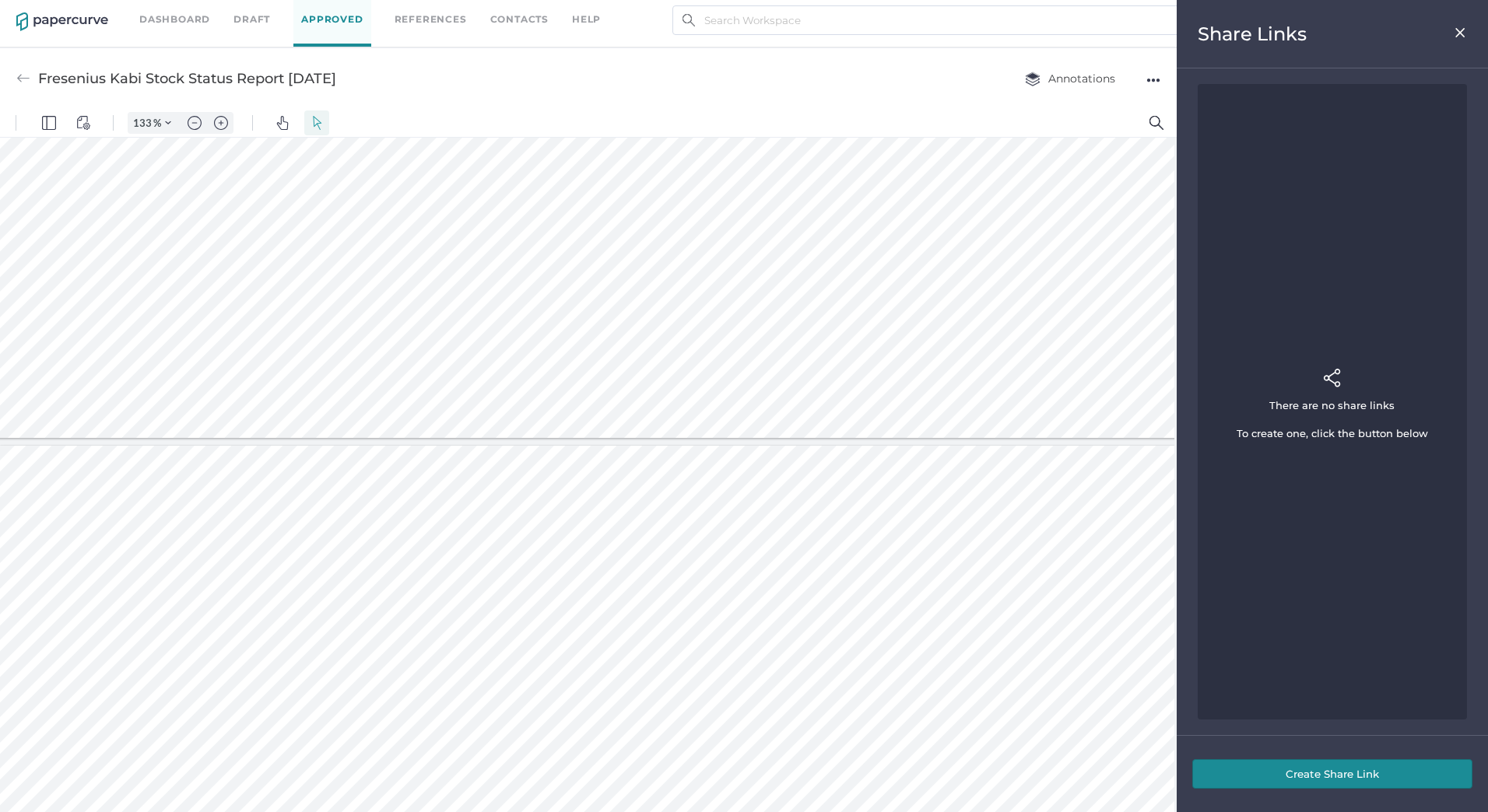
click at [1330, 774] on button "Create Share Link" at bounding box center [1332, 774] width 281 height 29
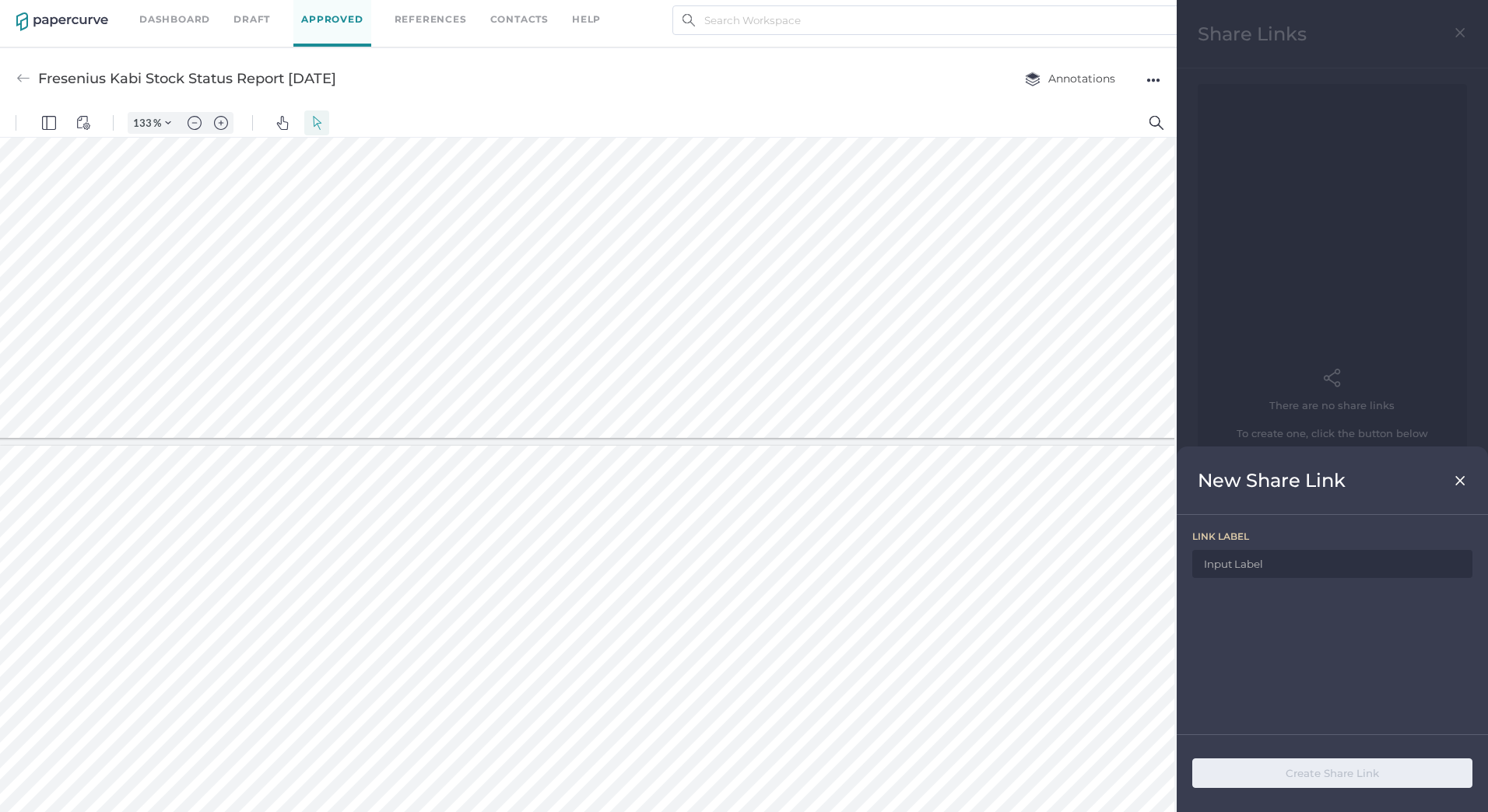
drag, startPoint x: 369, startPoint y: 81, endPoint x: 40, endPoint y: 85, distance: 329.0
click at [40, 85] on div "Fresenius Kabi Stock Status Report 09.18.2025 Annotations ●●●" at bounding box center [588, 78] width 1177 height 62
copy div "Fresenius Kabi Stock Status Report 09.18.2025"
click at [1342, 571] on input at bounding box center [1332, 564] width 281 height 28
paste input "Fresenius Kabi Stock Status Report 09.18.2025"
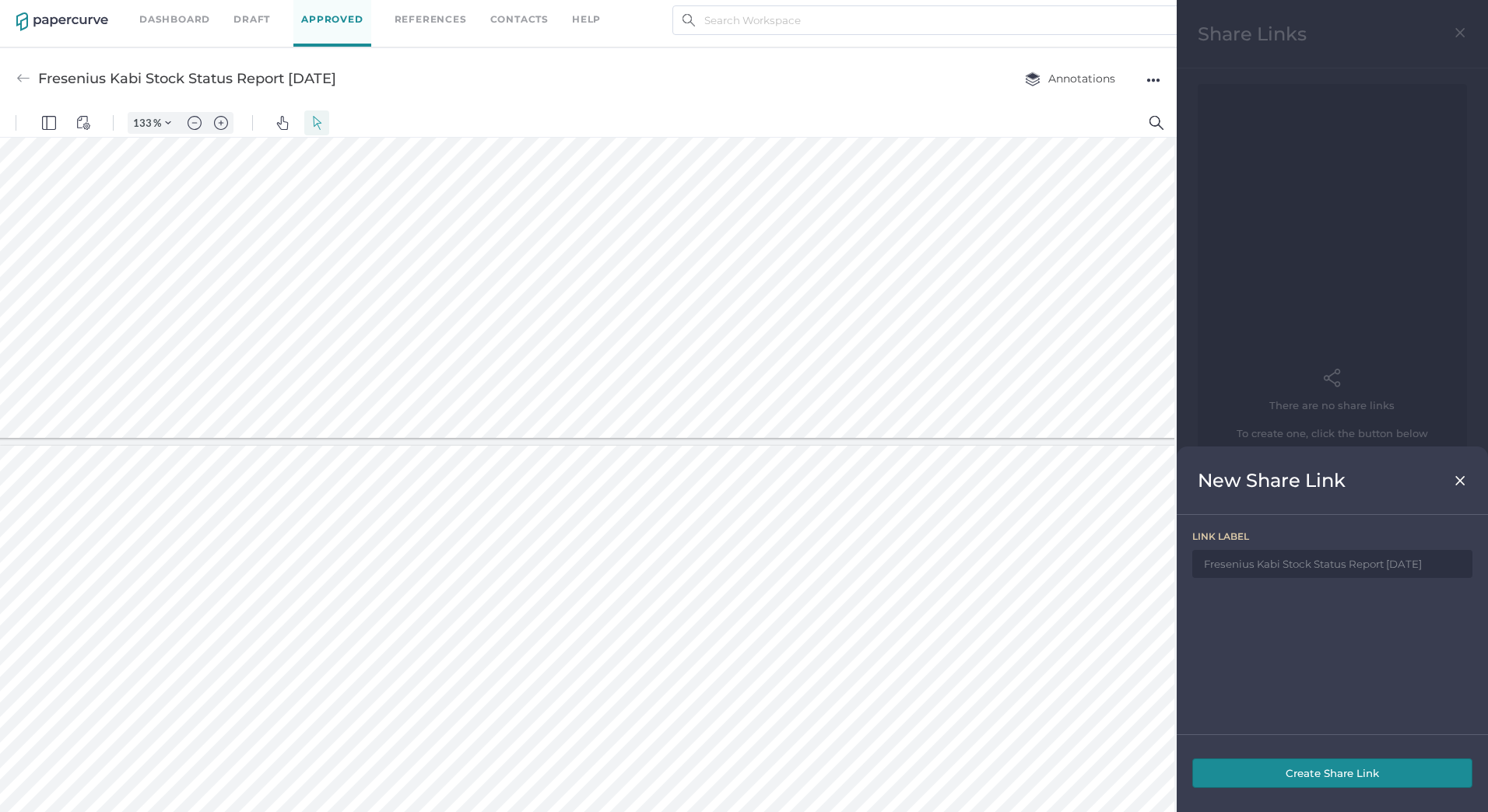
type input "Fresenius Kabi Stock Status Report 09.18.2025"
click at [1338, 764] on button "Create Share Link" at bounding box center [1332, 773] width 281 height 29
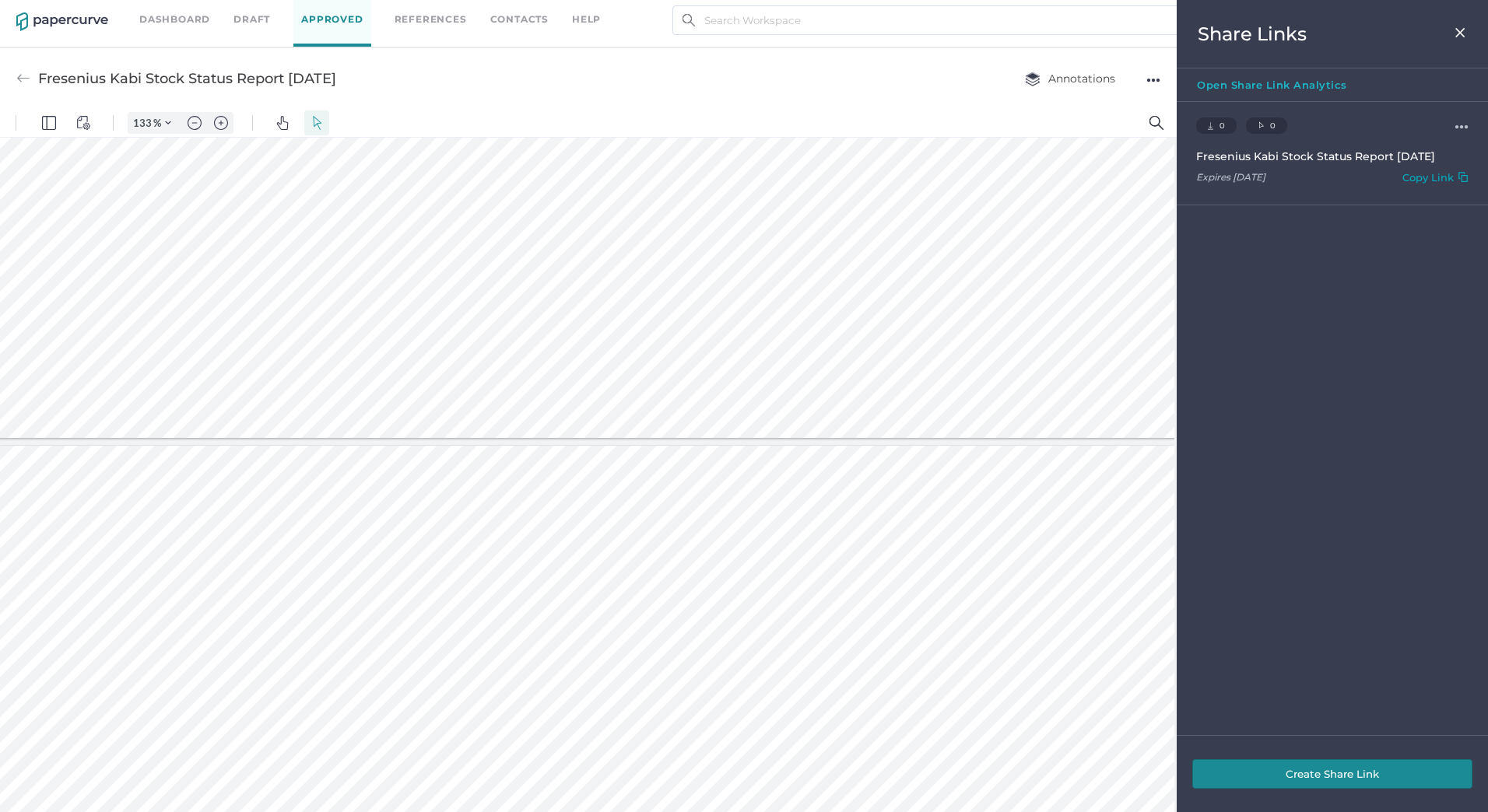
click at [1433, 188] on div "Copy Link" at bounding box center [1428, 180] width 51 height 18
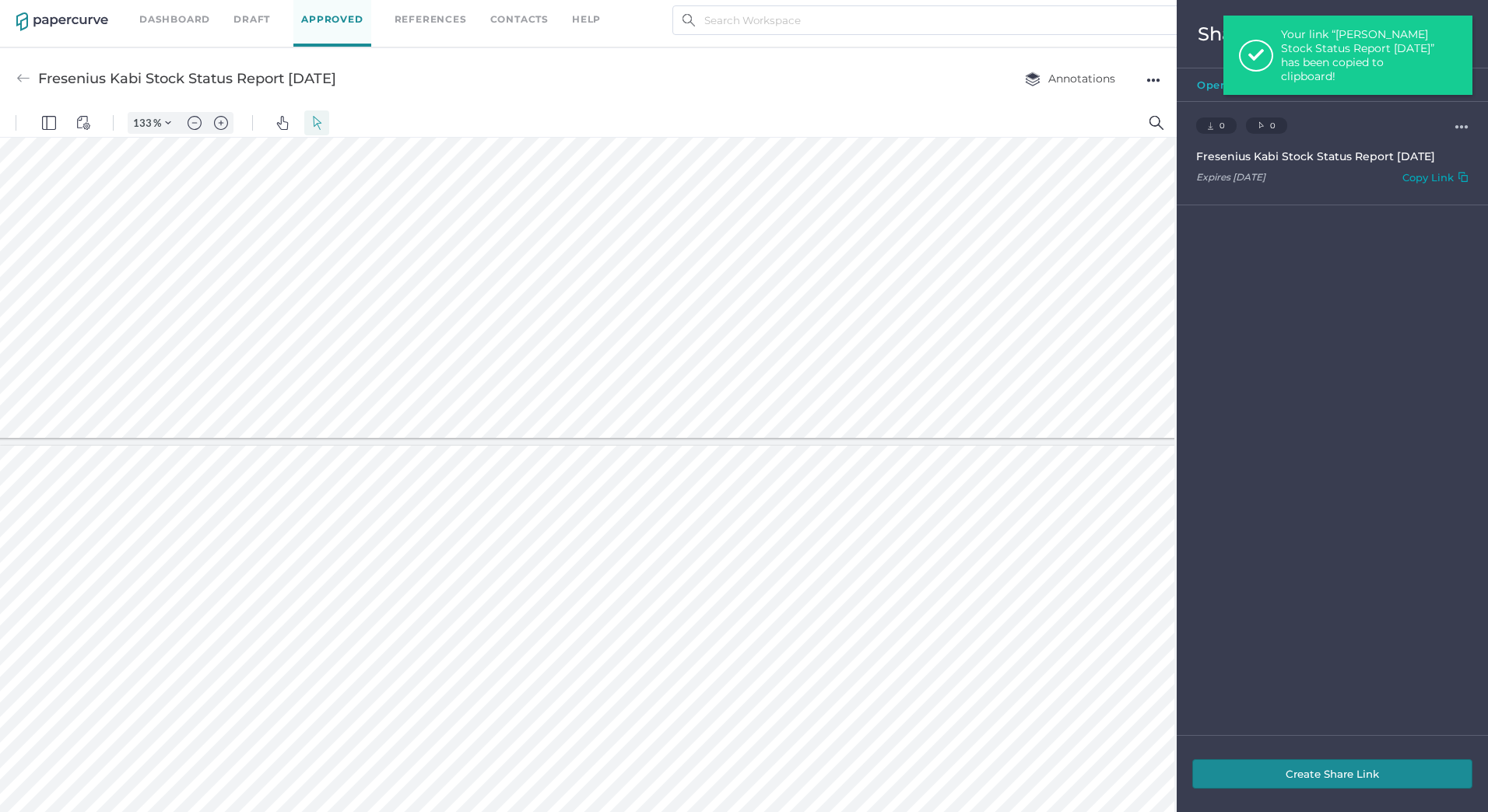
click at [1431, 181] on div "Copy Link" at bounding box center [1428, 180] width 51 height 18
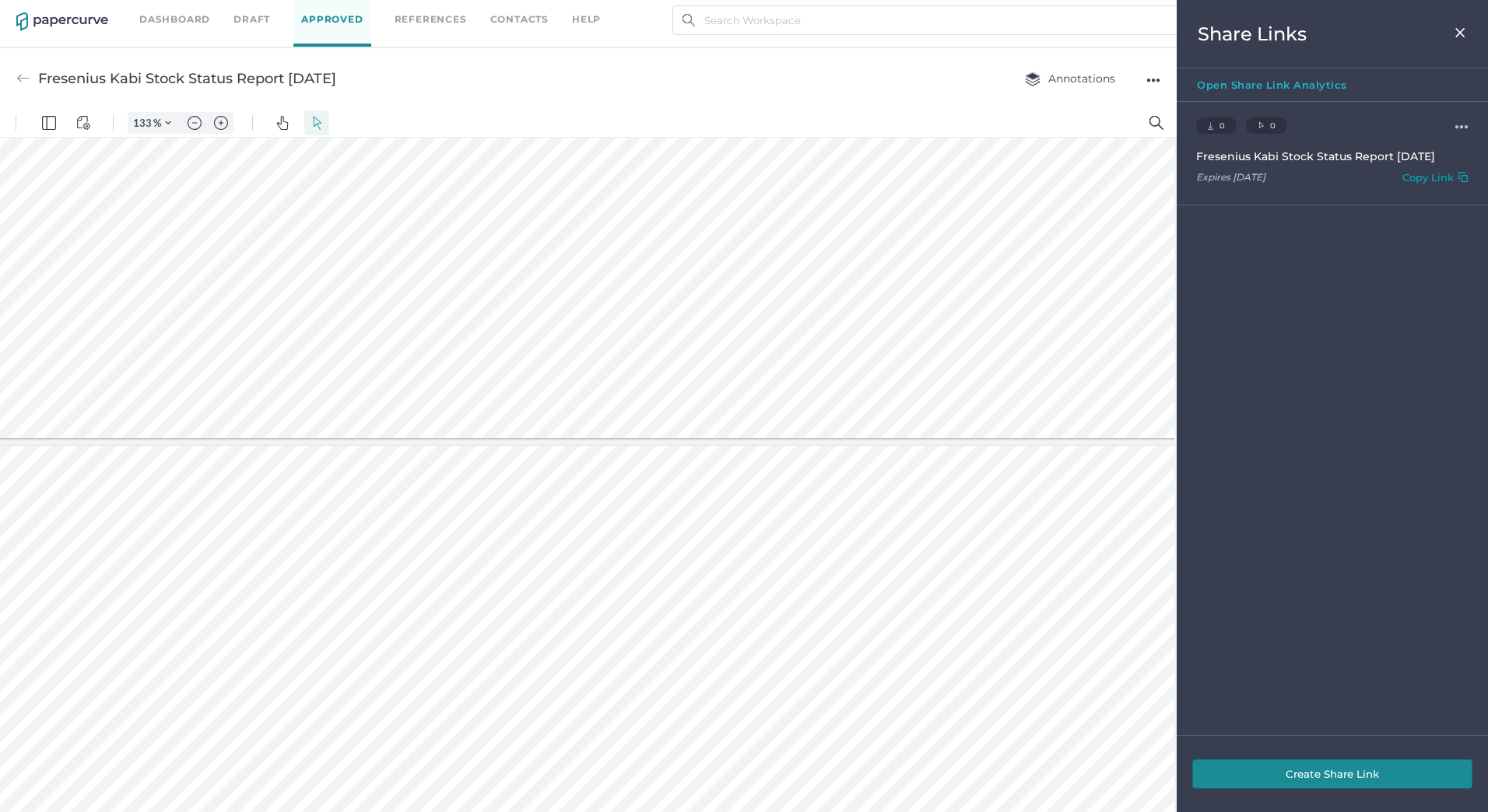
drag, startPoint x: 376, startPoint y: 77, endPoint x: 41, endPoint y: 85, distance: 335.1
click at [41, 85] on div "Fresenius Kabi Stock Status Report 09.18.2025 Annotations ●●●" at bounding box center [588, 78] width 1177 height 62
copy div "Fresenius Kabi Stock Status Report 09.18.2025"
click at [1324, 766] on button "Create Share Link" at bounding box center [1332, 774] width 281 height 29
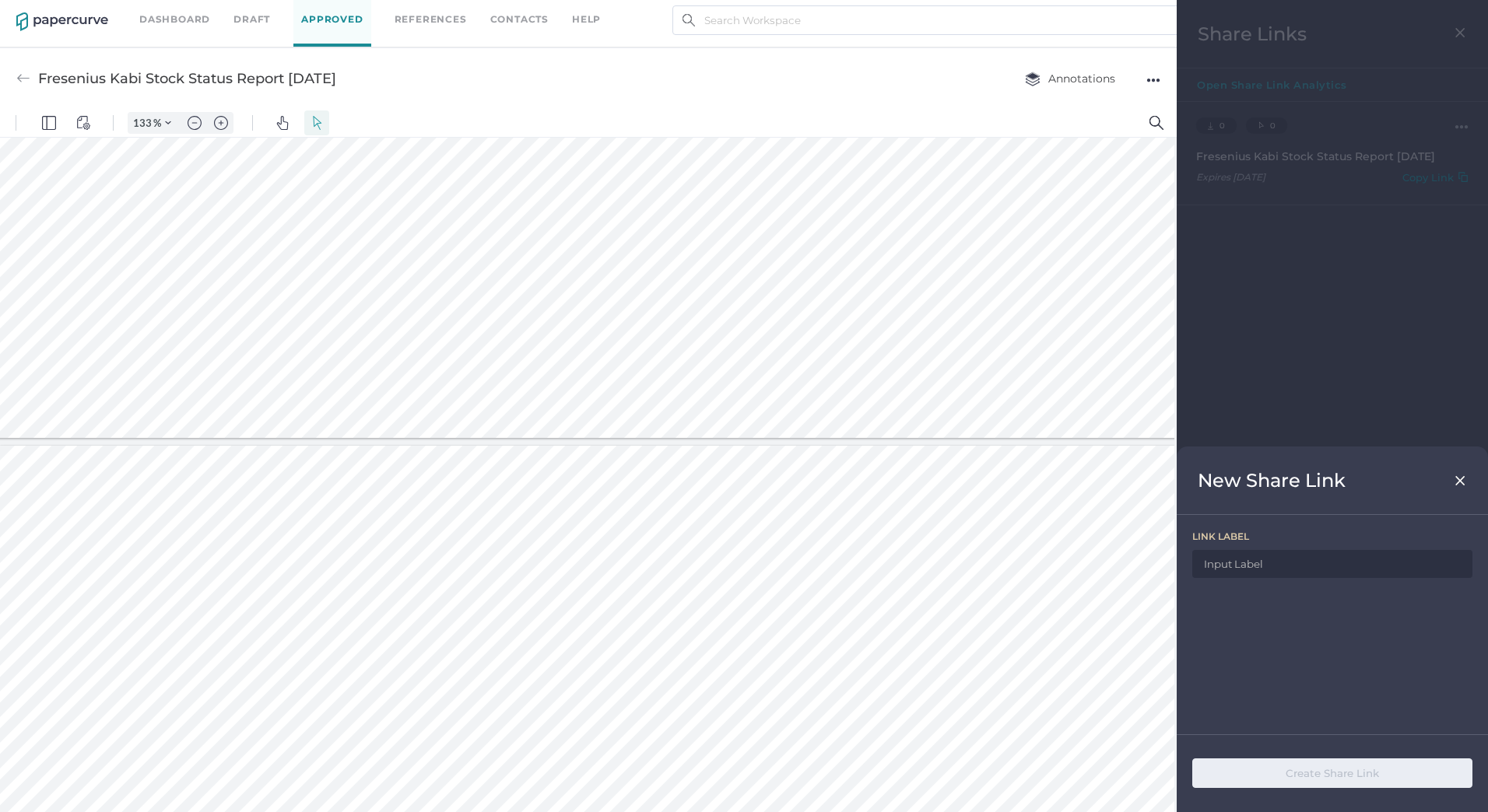
click at [1477, 479] on div "New Share Link" at bounding box center [1332, 480] width 311 height 68
click at [1467, 479] on div "New Share Link" at bounding box center [1332, 480] width 311 height 68
click at [1464, 480] on img at bounding box center [1460, 480] width 13 height 12
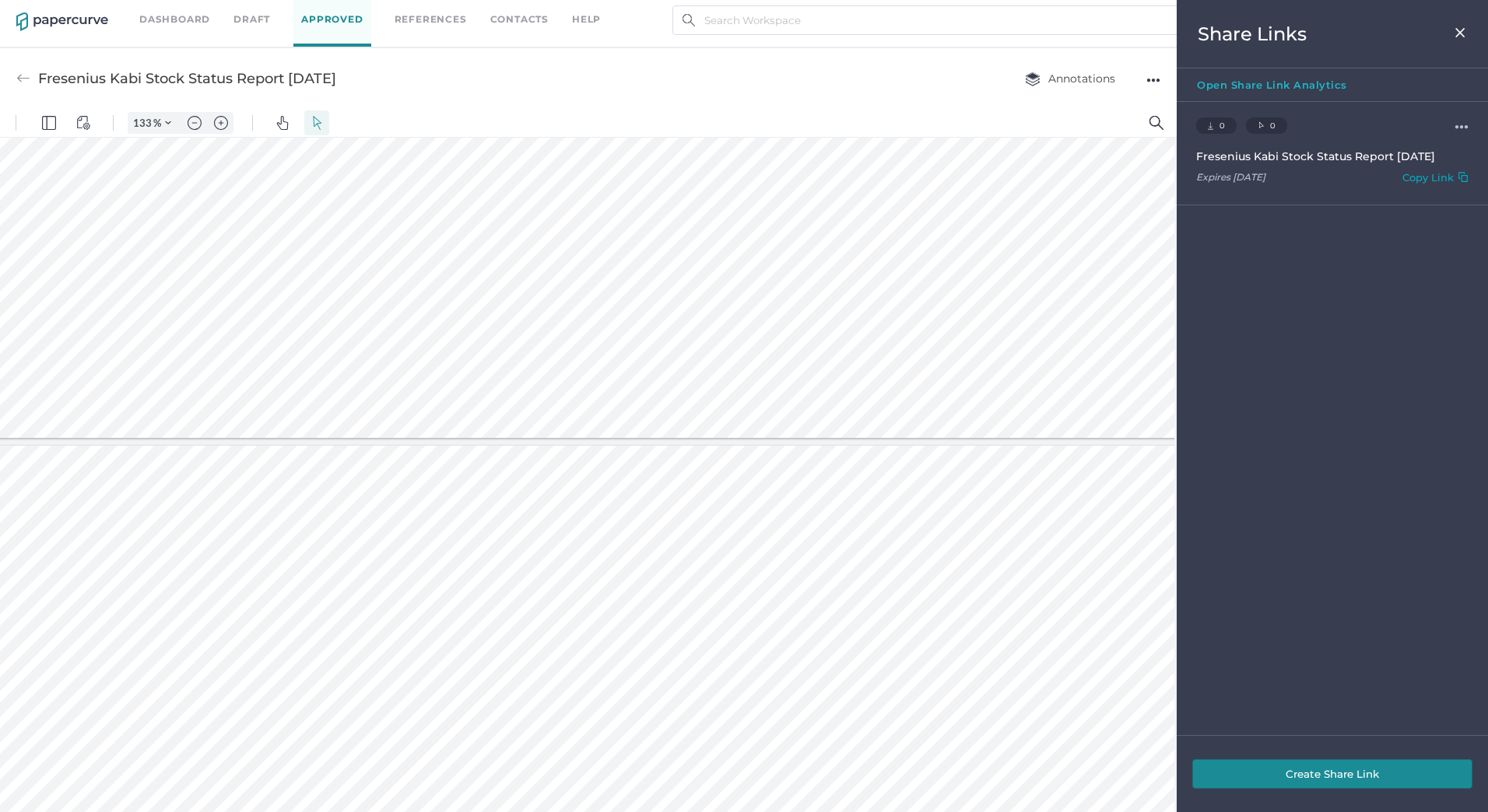
drag, startPoint x: 1443, startPoint y: 363, endPoint x: 1443, endPoint y: 334, distance: 29.0
click at [1443, 357] on div "0 Downloads 0 Clicks ●●● Fresenius Kabi Stock Status Report 09.18.2025 Expires …" at bounding box center [1332, 418] width 311 height 633
click at [1438, 180] on div "Copy Link" at bounding box center [1428, 180] width 51 height 18
click at [1464, 32] on img at bounding box center [1460, 33] width 13 height 12
